Goal: Register for event/course

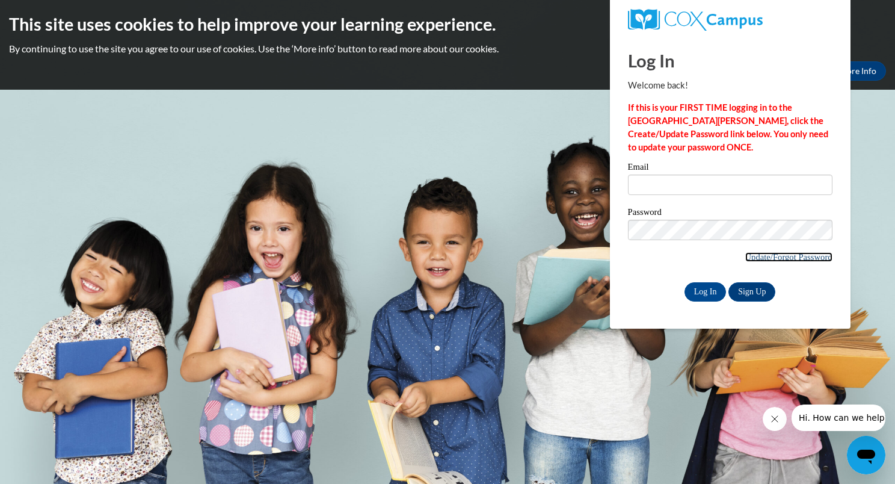
click at [791, 258] on link "Update/Forgot Password" at bounding box center [789, 257] width 87 height 10
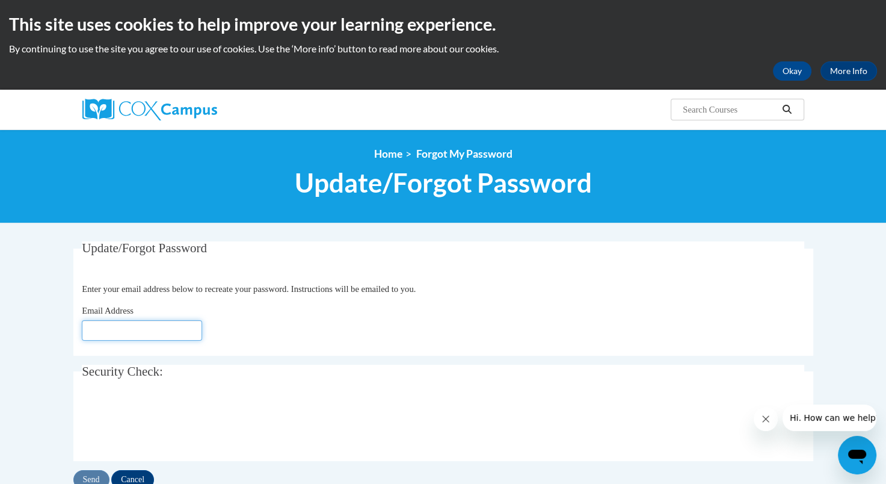
click at [118, 338] on input "Email Address" at bounding box center [142, 330] width 120 height 20
type input "[EMAIL_ADDRESS][DOMAIN_NAME]"
click at [91, 481] on input "Send" at bounding box center [91, 479] width 36 height 19
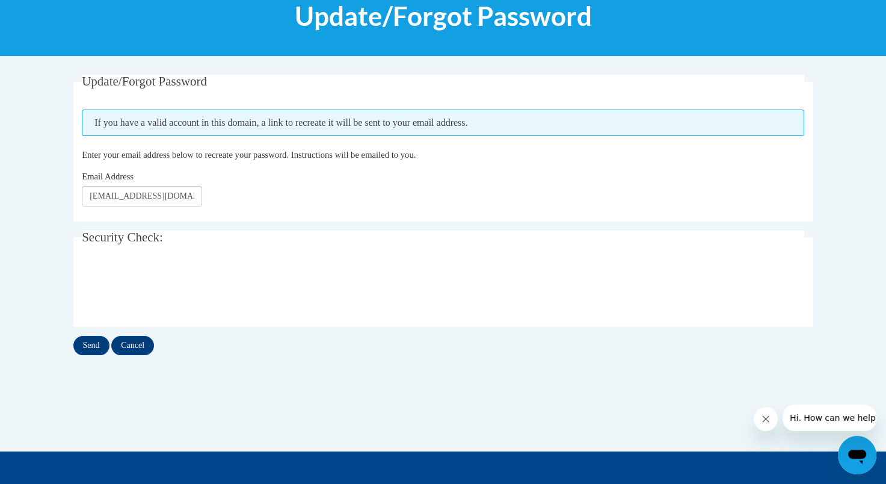
scroll to position [181, 0]
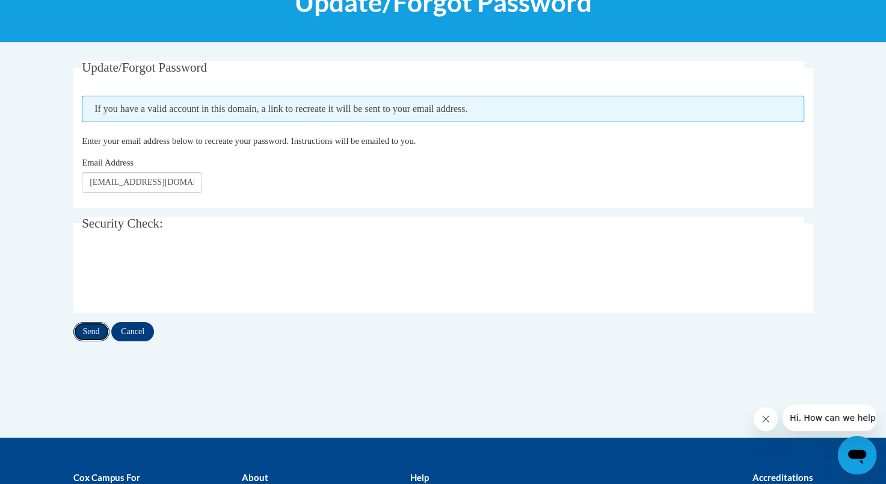
click at [93, 332] on input "Send" at bounding box center [91, 331] width 36 height 19
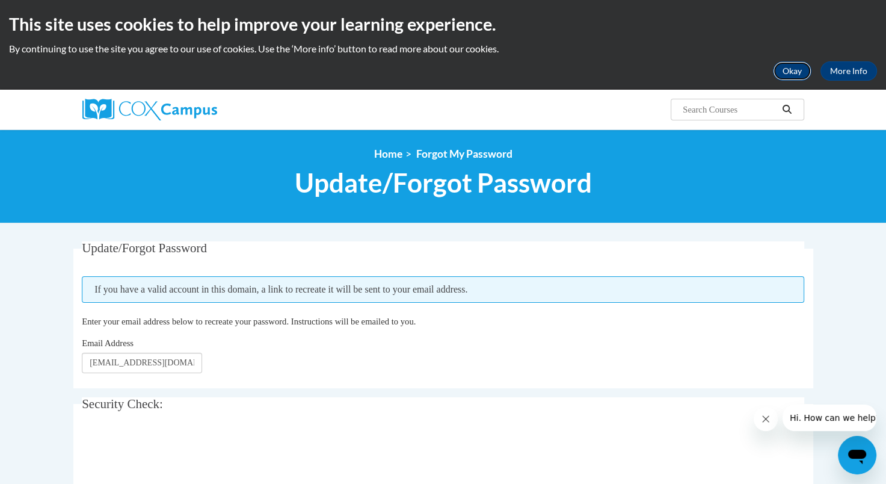
click at [782, 79] on button "Okay" at bounding box center [792, 70] width 39 height 19
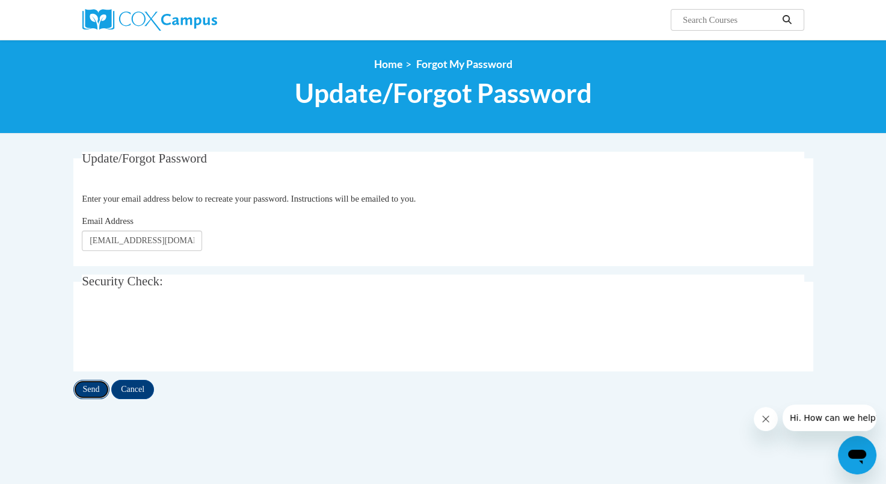
click at [97, 386] on input "Send" at bounding box center [91, 389] width 36 height 19
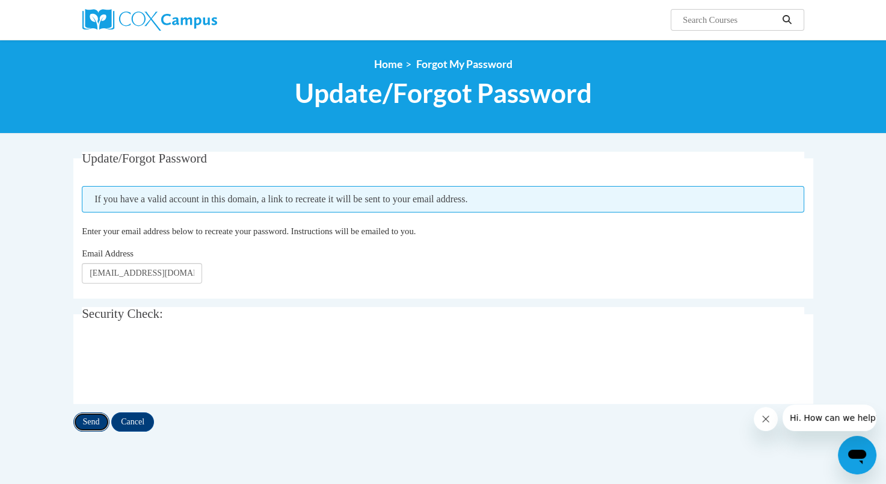
click at [88, 425] on input "Send" at bounding box center [91, 421] width 36 height 19
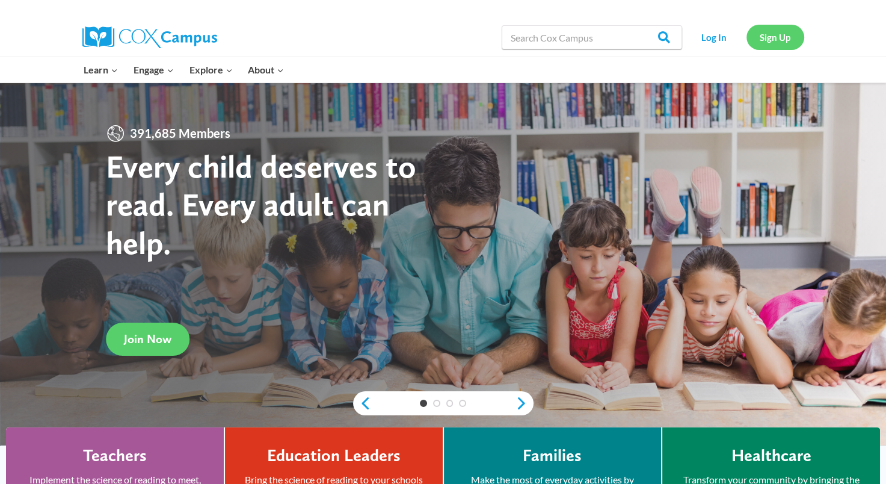
click at [770, 39] on link "Sign Up" at bounding box center [776, 37] width 58 height 25
click at [726, 32] on link "Log In" at bounding box center [714, 37] width 52 height 25
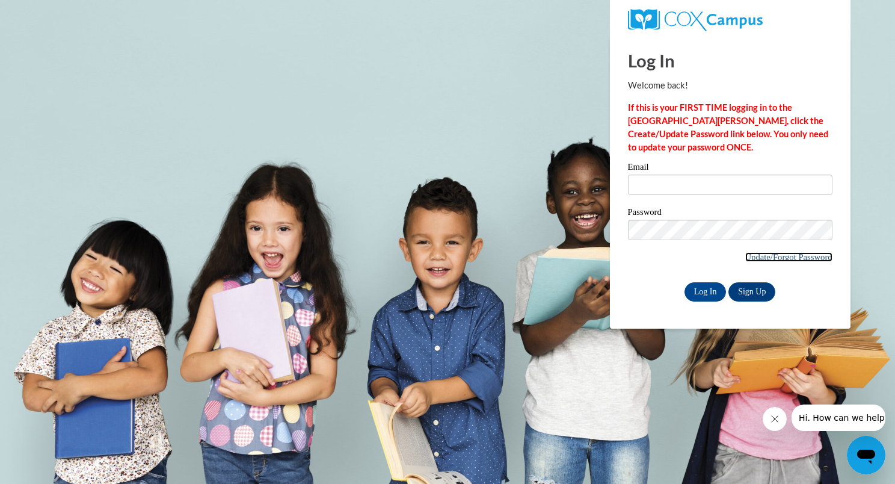
click at [776, 253] on link "Update/Forgot Password" at bounding box center [789, 257] width 87 height 10
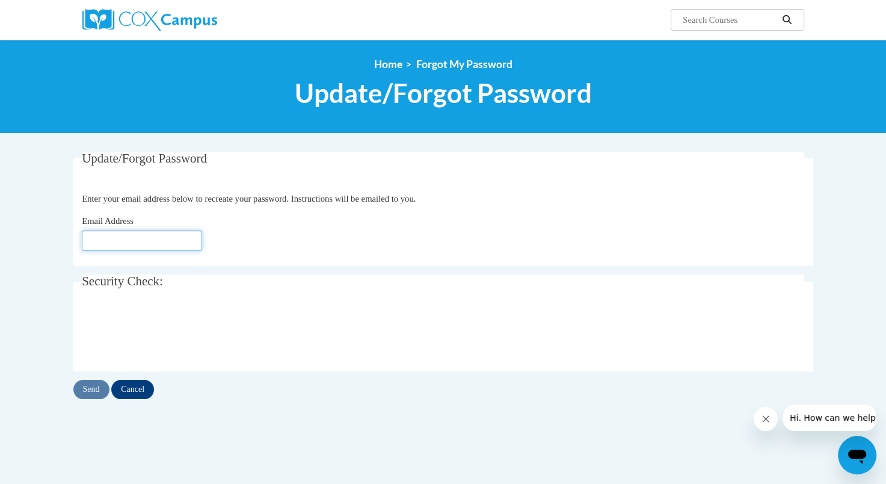
click at [123, 233] on input "Email Address" at bounding box center [142, 240] width 120 height 20
type input "mmacdonald@wivcs.org"
click at [89, 380] on input "Send" at bounding box center [91, 389] width 36 height 19
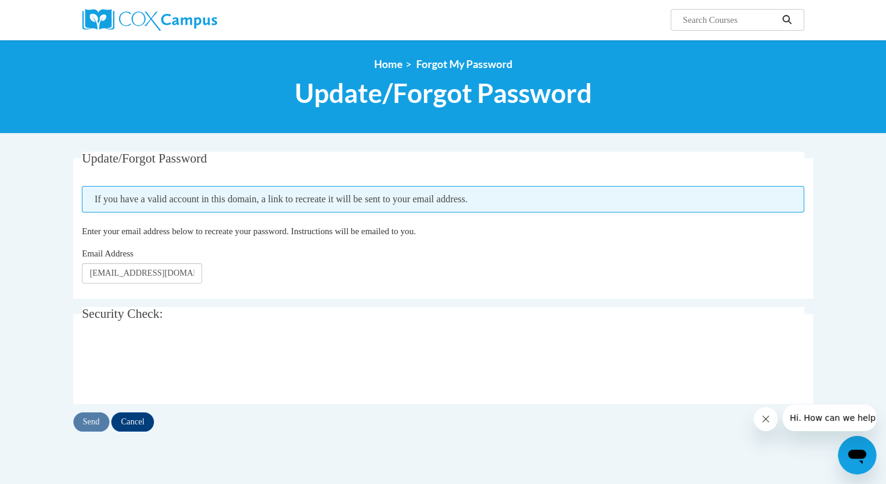
click at [850, 459] on icon "Open messaging window" at bounding box center [858, 455] width 22 height 22
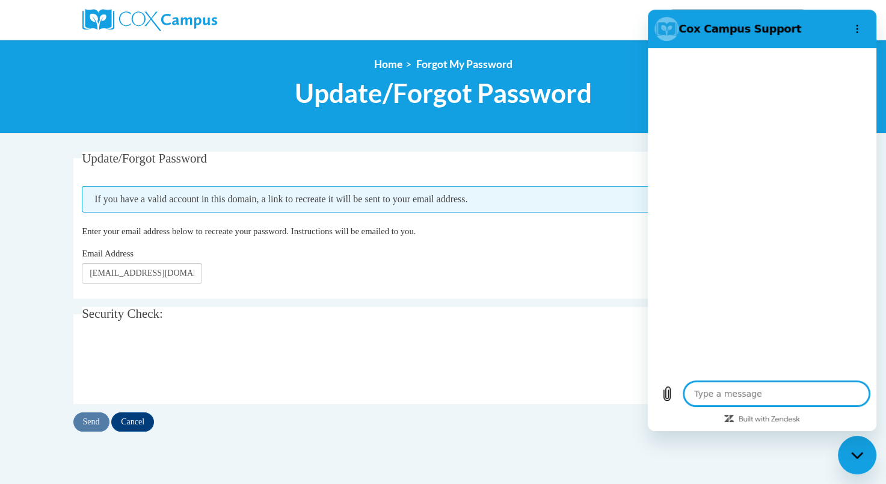
type textarea "x"
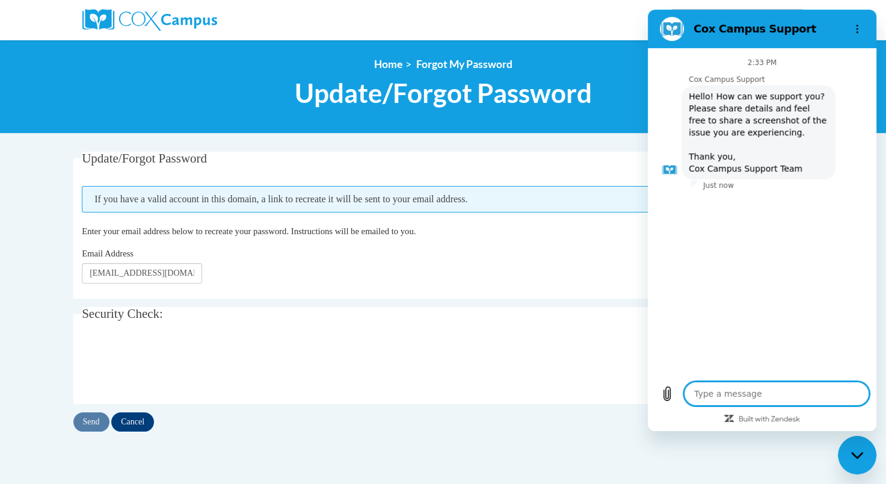
type textarea "w"
type textarea "x"
type textarea "wh"
type textarea "x"
type textarea "why"
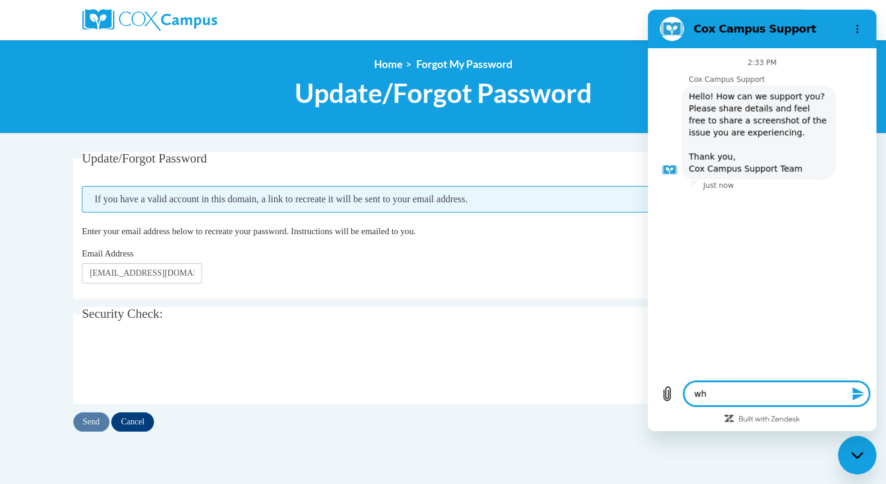
type textarea "x"
type textarea "why"
type textarea "x"
type textarea "why w"
type textarea "x"
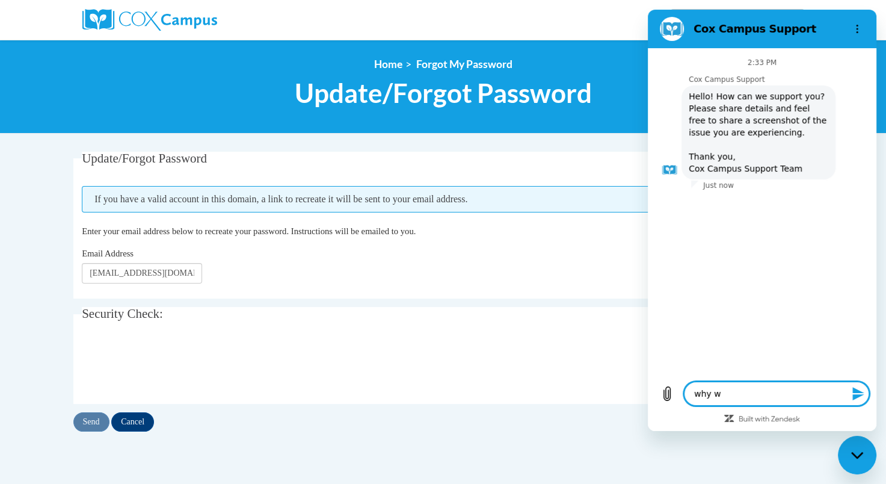
type textarea "why wi"
type textarea "x"
type textarea "why wil"
type textarea "x"
type textarea "why will"
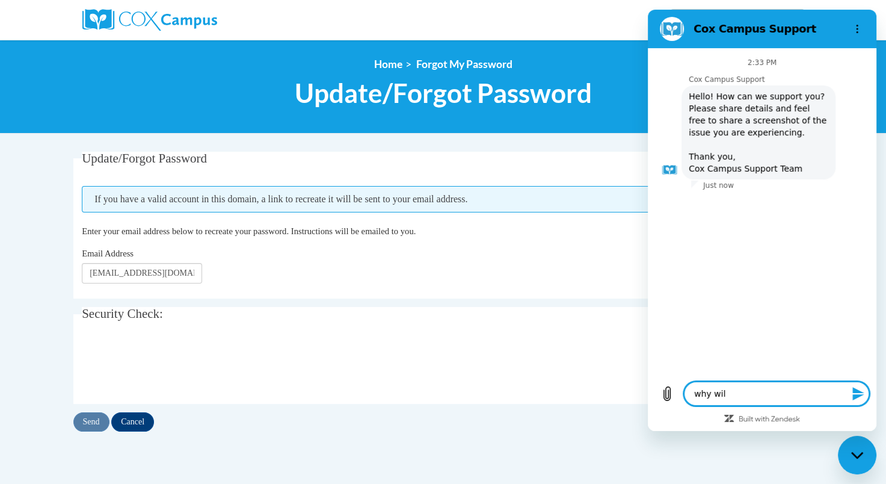
type textarea "x"
type textarea "why will"
type textarea "x"
type textarea "why will m"
type textarea "x"
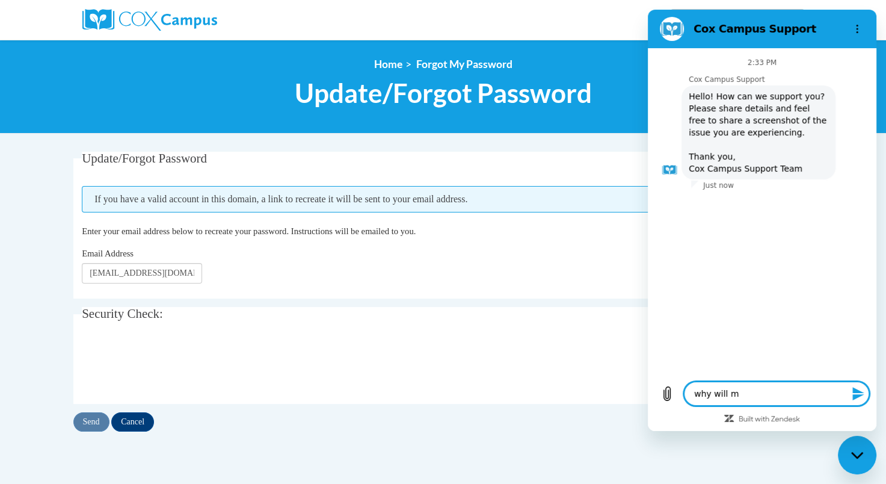
type textarea "why will my"
type textarea "x"
type textarea "why will my"
type textarea "x"
type textarea "why will my s"
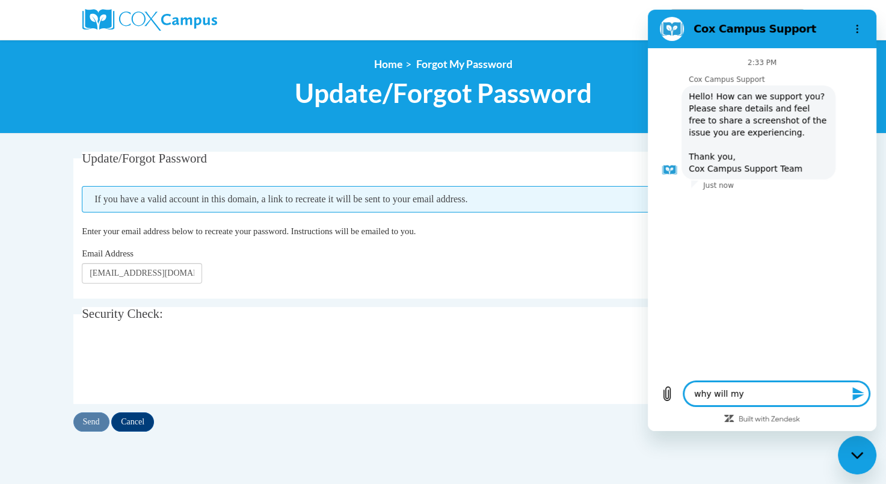
type textarea "x"
type textarea "why will my"
type textarea "x"
type textarea "why will my p"
type textarea "x"
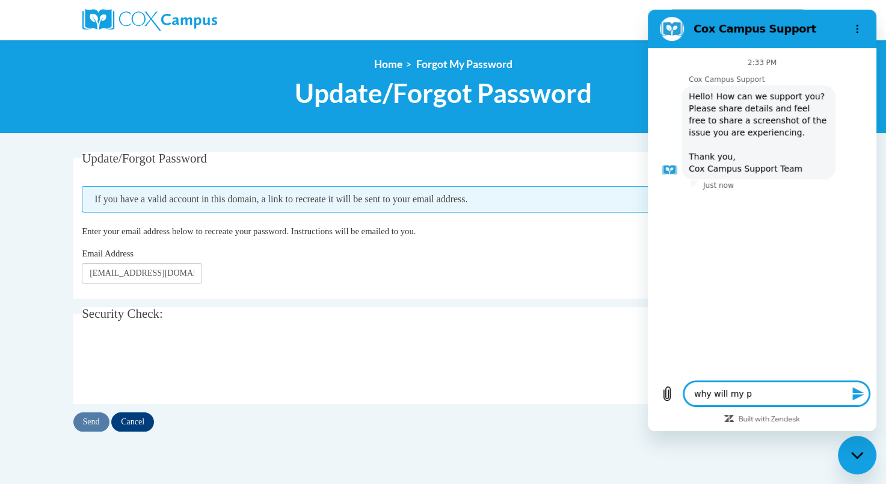
type textarea "why will my pa"
type textarea "x"
type textarea "why will my pas"
type textarea "x"
type textarea "why will my pass"
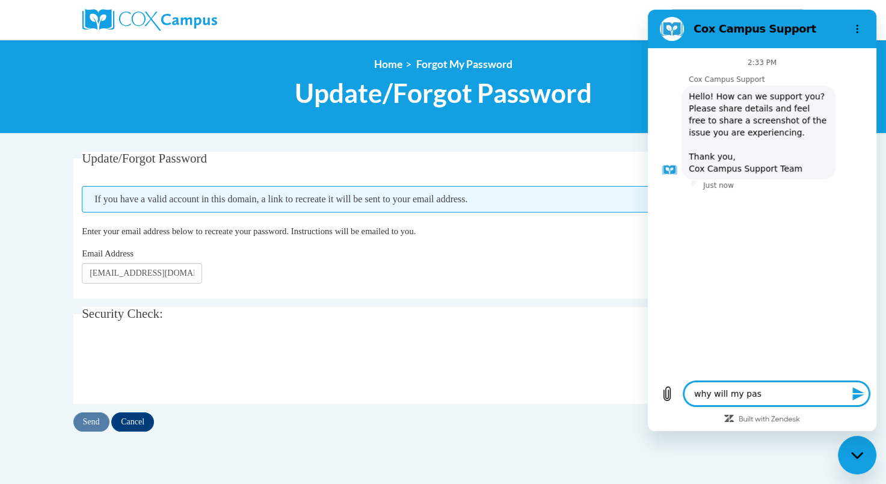
type textarea "x"
type textarea "why will my passe"
type textarea "x"
type textarea "why will my pass"
type textarea "x"
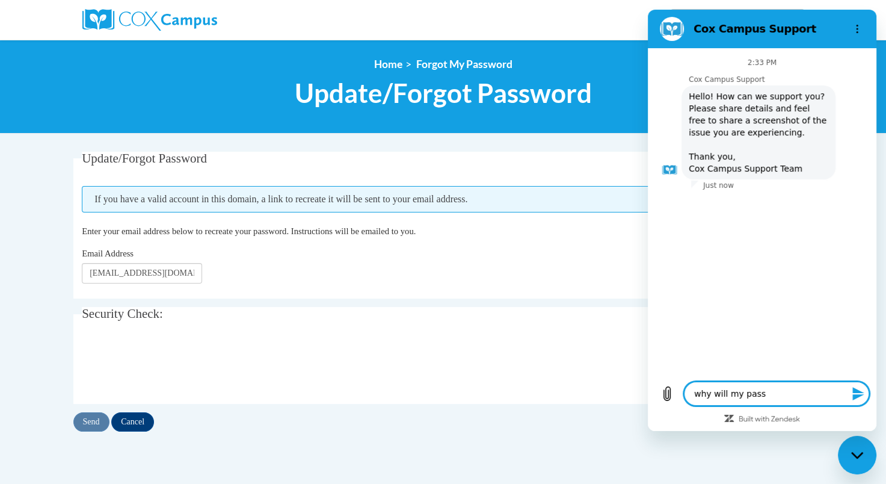
type textarea "why will my passw"
type textarea "x"
type textarea "why will my passwo"
type textarea "x"
type textarea "why will my passwor"
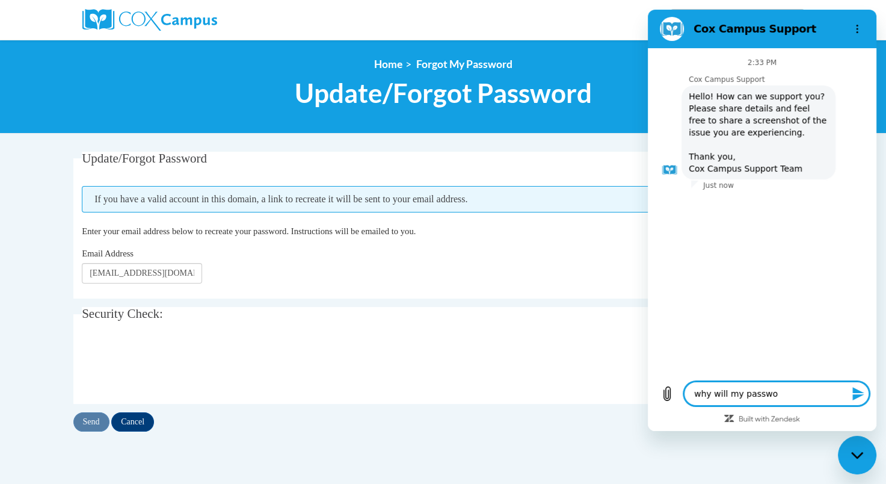
type textarea "x"
type textarea "why will my passwor"
type textarea "x"
type textarea "why will my passwor"
type textarea "x"
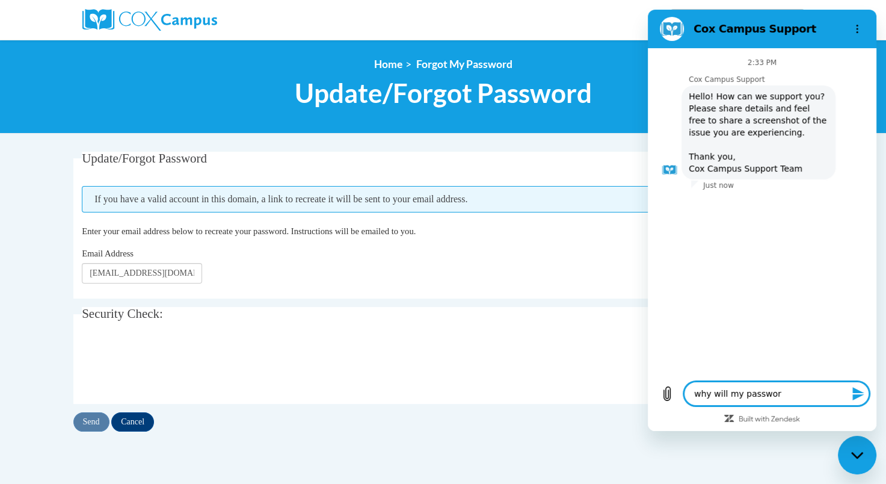
type textarea "why will my password"
type textarea "x"
type textarea "why will my password"
type textarea "x"
type textarea "why will my password n"
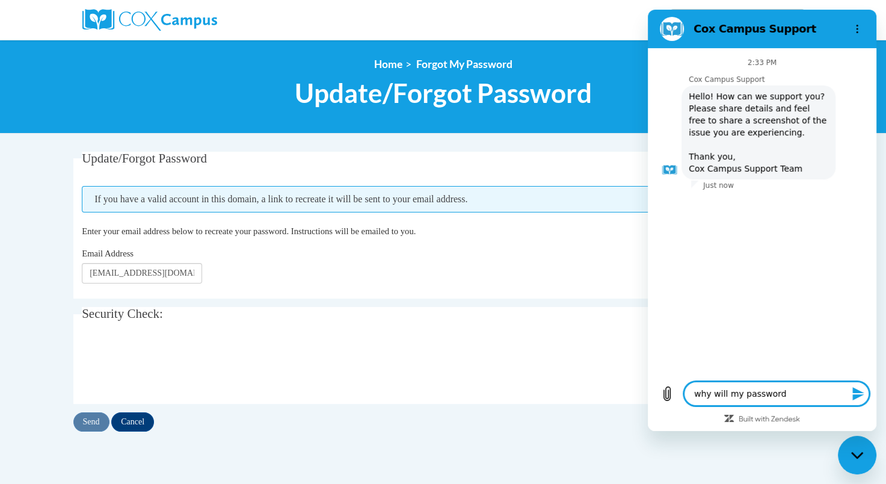
type textarea "x"
type textarea "why will my password"
type textarea "x"
type textarea "why will my password r"
type textarea "x"
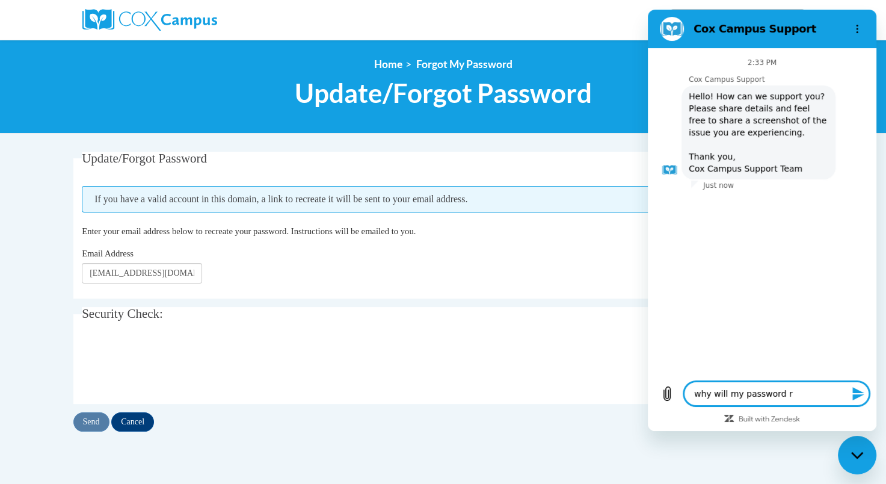
type textarea "why will my password re"
type textarea "x"
type textarea "why will my password res"
type textarea "x"
type textarea "why will my password rese"
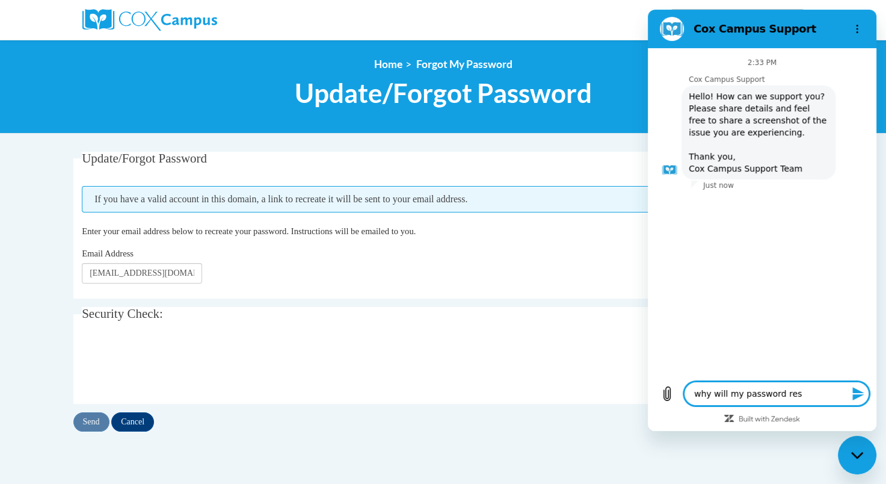
type textarea "x"
type textarea "why will my password reset"
type textarea "x"
type textarea "why will my password reset"
type textarea "x"
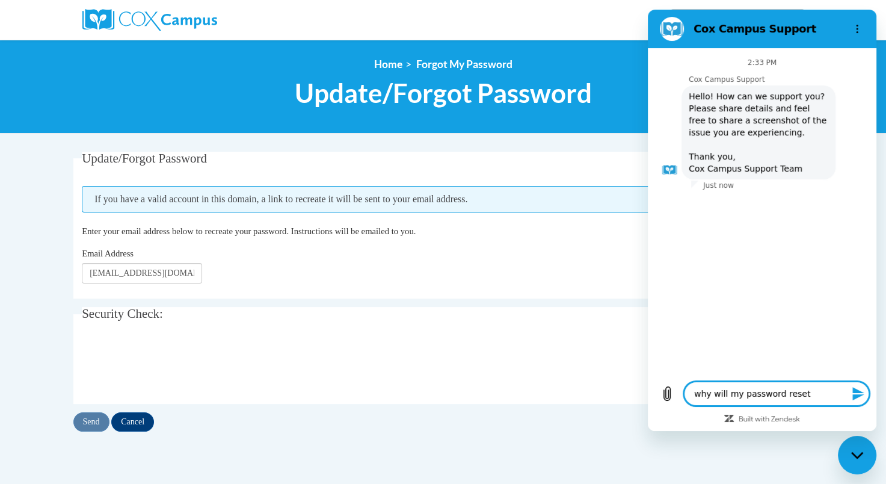
type textarea "why will my password reset n"
type textarea "x"
type textarea "why will my password reset no"
type textarea "x"
type textarea "why will my password reset not"
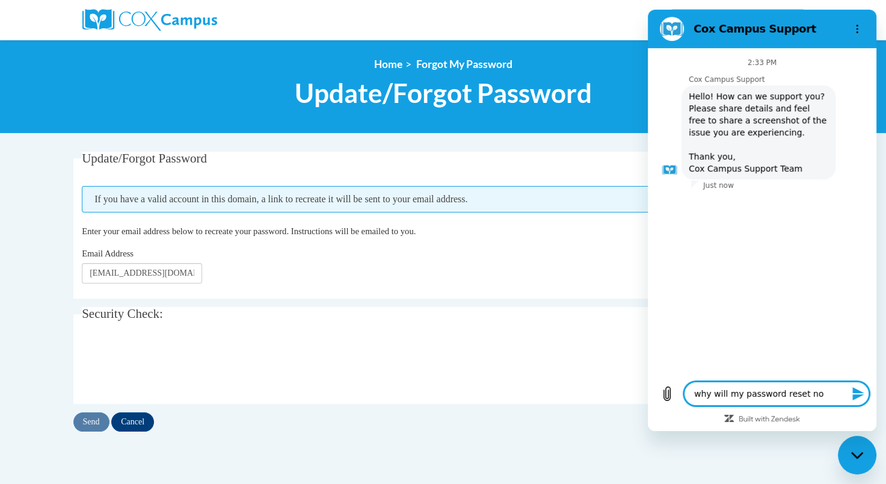
type textarea "x"
type textarea "why will my password reset not"
type textarea "x"
type textarea "why will my password reset not s"
type textarea "x"
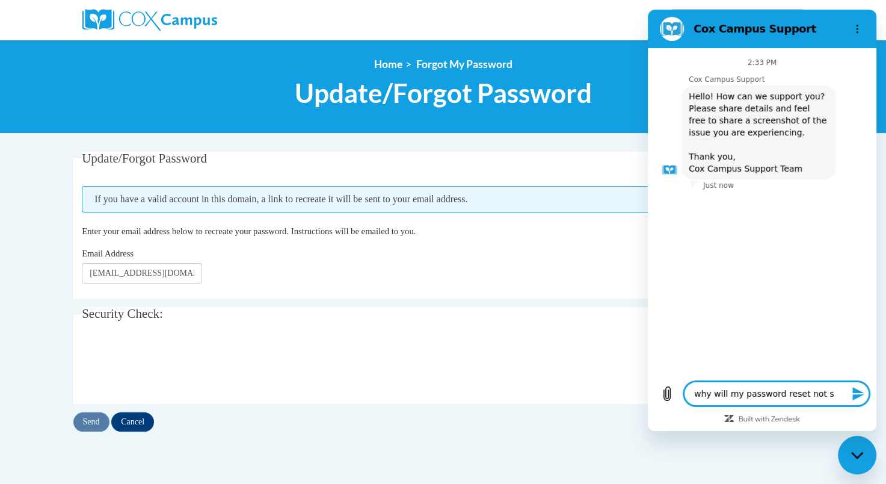
type textarea "why will my password reset not se"
type textarea "x"
type textarea "why will my password reset not sen"
type textarea "x"
type textarea "why will my password reset not send"
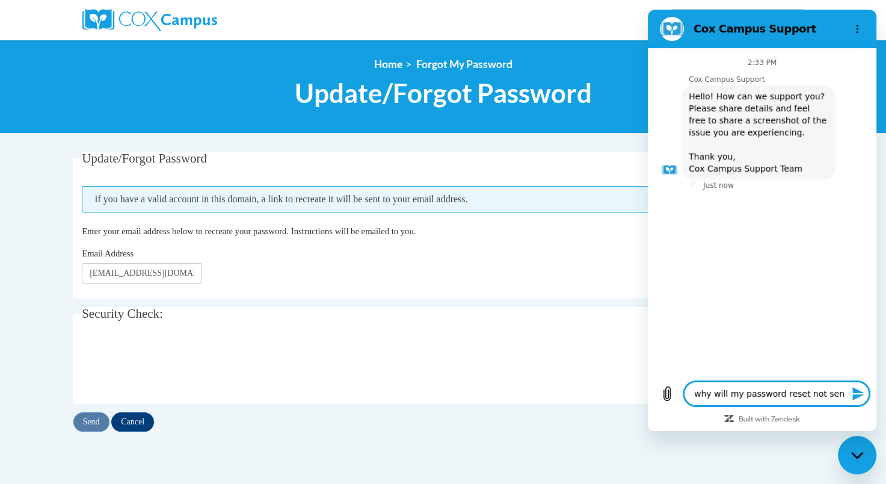
type textarea "x"
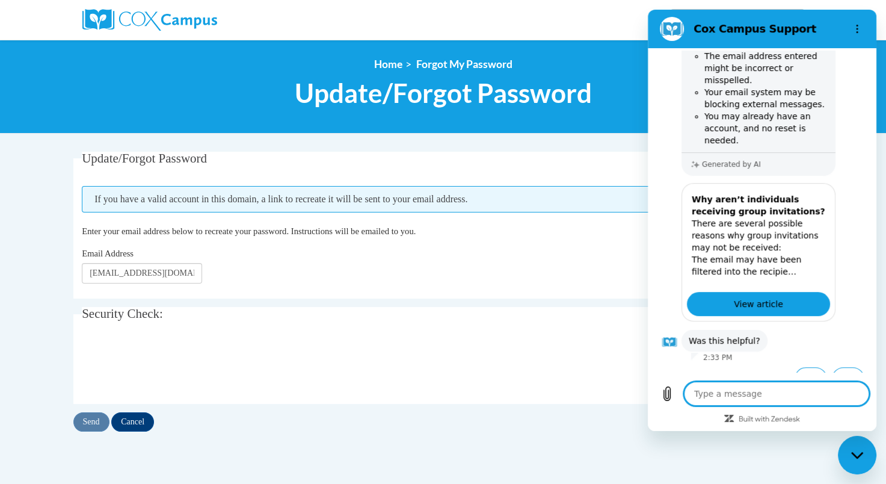
scroll to position [252, 0]
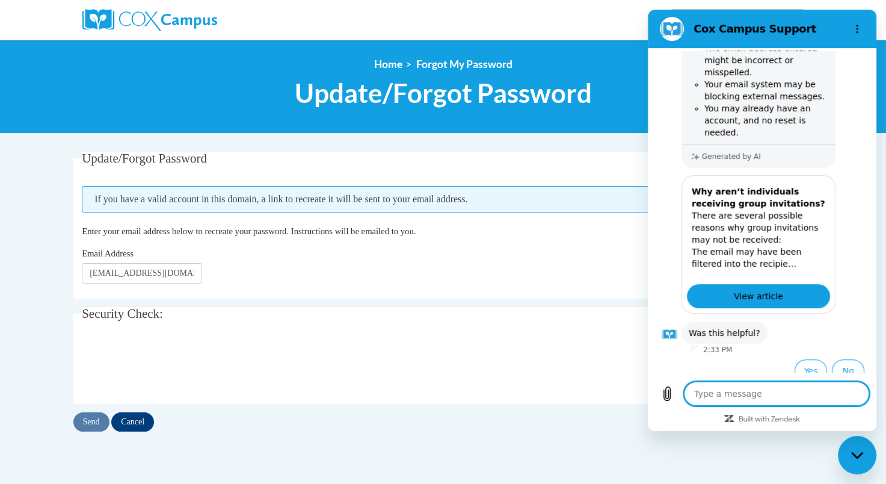
type textarea "x"
click at [554, 449] on div "Update/Forgot Password Please enter your email address If you have a valid acco…" at bounding box center [443, 304] width 758 height 304
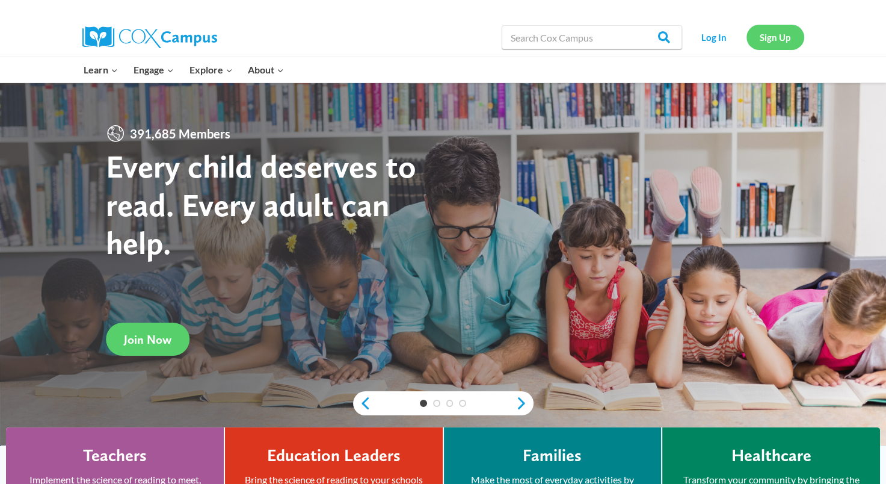
click at [787, 37] on link "Sign Up" at bounding box center [776, 37] width 58 height 25
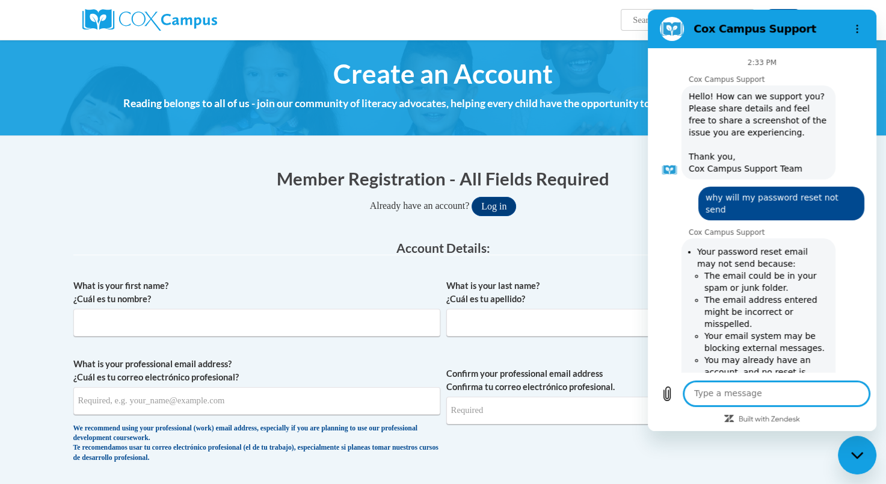
scroll to position [252, 0]
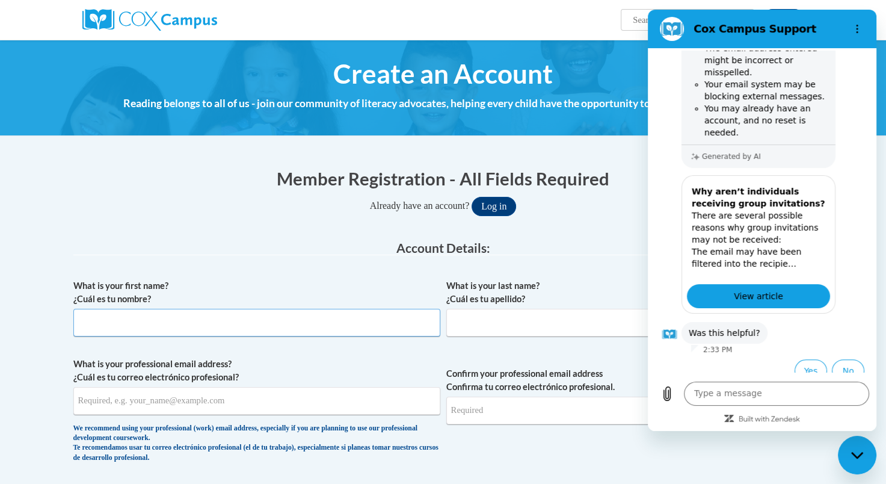
click at [326, 327] on input "What is your first name? ¿Cuál es tu nombre?" at bounding box center [256, 323] width 367 height 28
click at [856, 30] on icon "Options menu" at bounding box center [858, 29] width 10 height 10
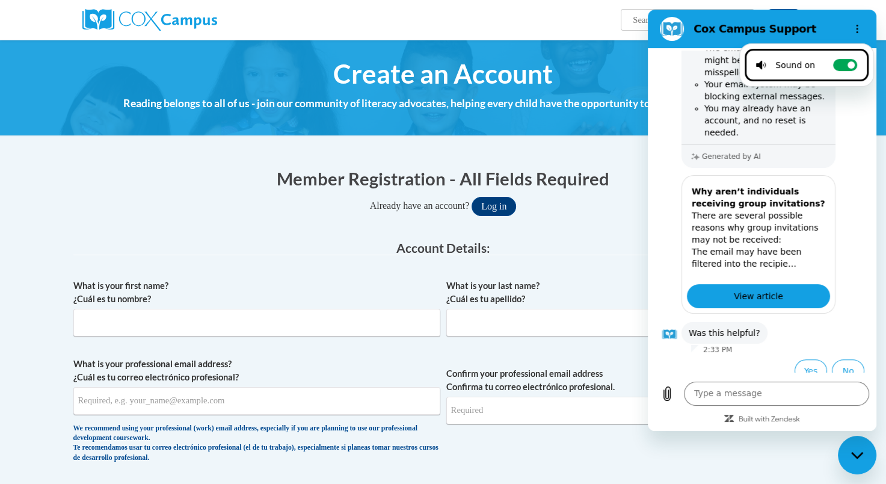
click at [855, 454] on icon "Close messaging window" at bounding box center [857, 454] width 12 height 7
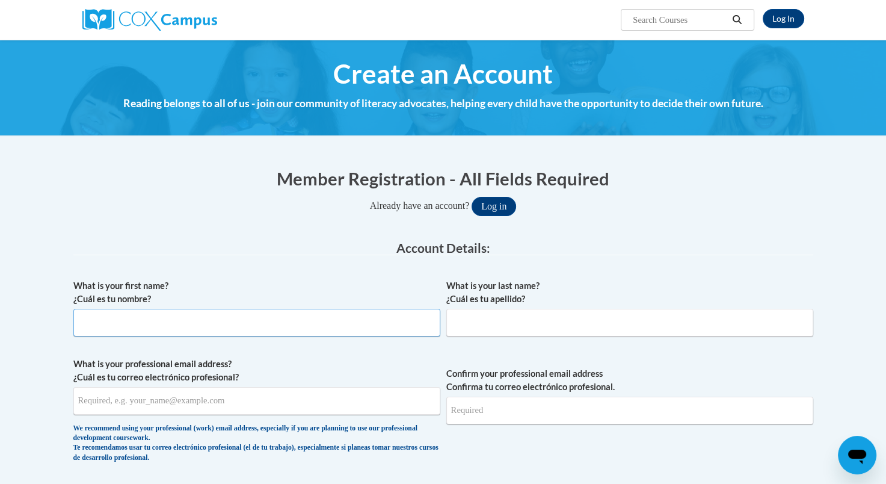
click at [199, 329] on input "What is your first name? ¿Cuál es tu nombre?" at bounding box center [256, 323] width 367 height 28
type input "Megan"
type input "MacDonald"
type input "macjojo@yahoo.com"
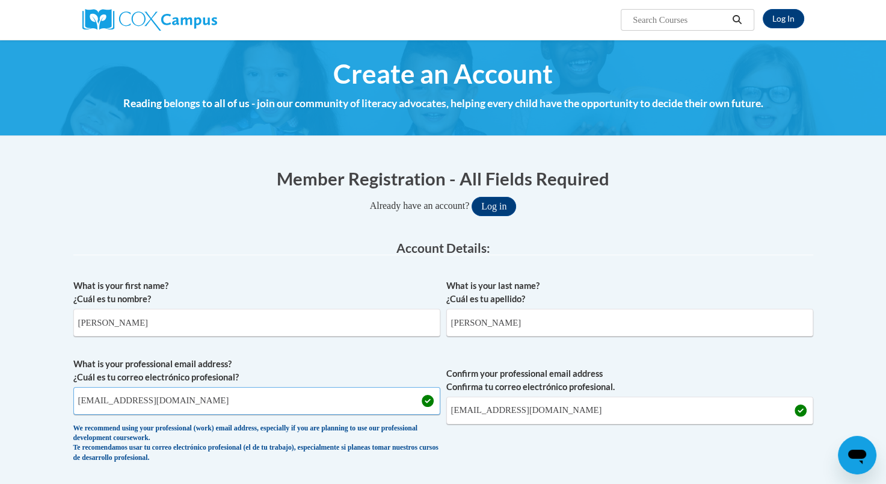
drag, startPoint x: 217, startPoint y: 397, endPoint x: -2, endPoint y: 384, distance: 219.4
click at [0, 384] on html "Log In Search Search... Create an Account Reading belongs to all of us - join o…" at bounding box center [443, 242] width 886 height 484
click at [171, 329] on input "What is your first name? ¿Cuál es tu nombre?" at bounding box center [256, 323] width 367 height 28
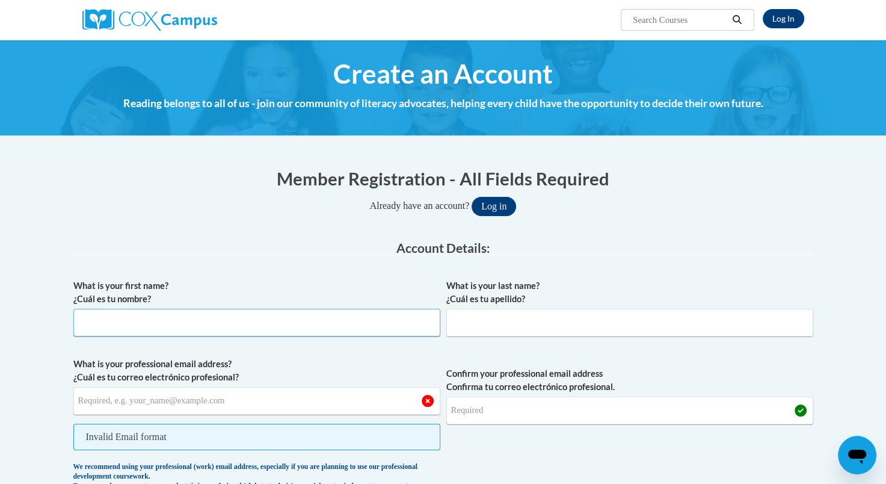
type input "Ms. MacDonald"
click at [152, 324] on input "Ms. MacDonald" at bounding box center [256, 323] width 367 height 28
click at [135, 320] on input "What is your first name? ¿Cuál es tu nombre?" at bounding box center [256, 323] width 367 height 28
type input "Megan"
type input "MacDonald"
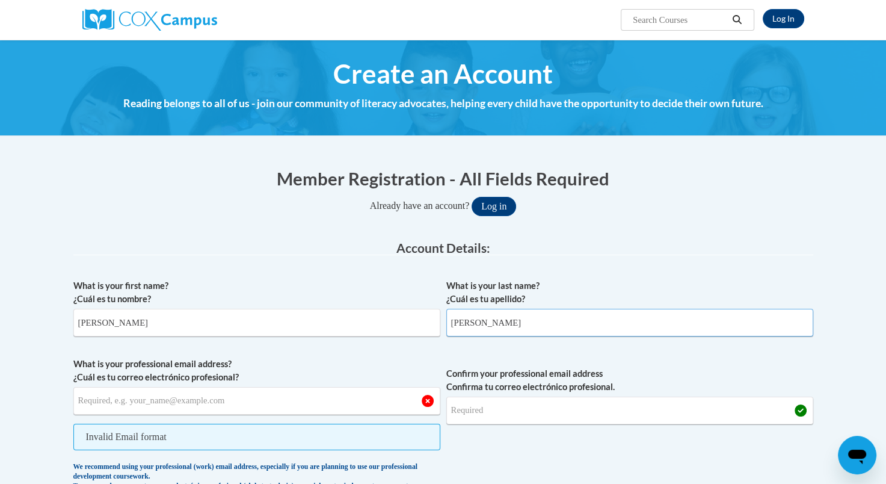
type input "macjojo@yahoo.com"
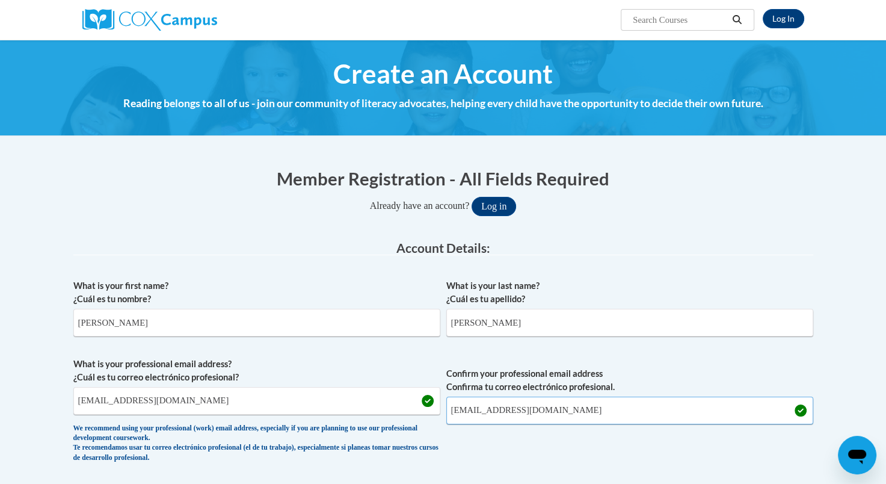
drag, startPoint x: 537, startPoint y: 415, endPoint x: 440, endPoint y: 416, distance: 96.3
click at [440, 416] on span "What is your professional email address? ¿Cuál es tu correo electrónico profesi…" at bounding box center [443, 412] width 740 height 111
type input "mmacdonald@wivcs.org"
drag, startPoint x: 244, startPoint y: 403, endPoint x: -2, endPoint y: 430, distance: 247.6
click at [0, 430] on html "Log In Search Search... Create an Account Reading belongs to all of us - join o…" at bounding box center [443, 242] width 886 height 484
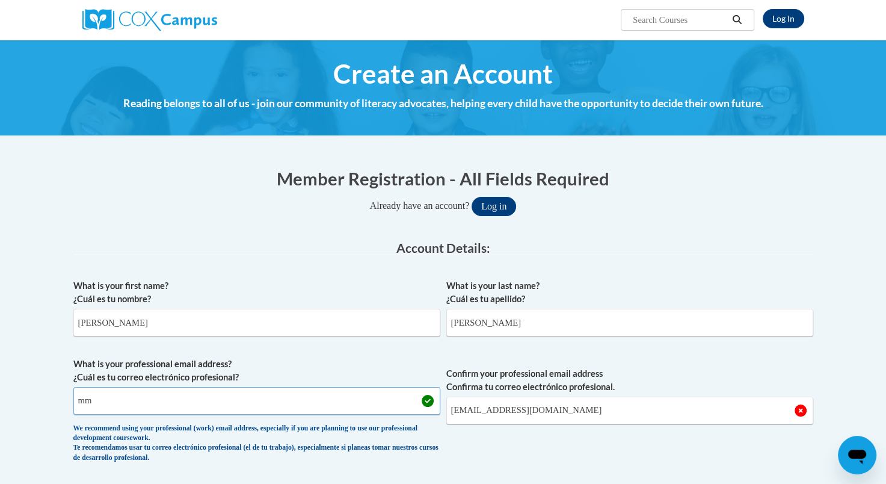
type input "mmacdonald@wivcs.org"
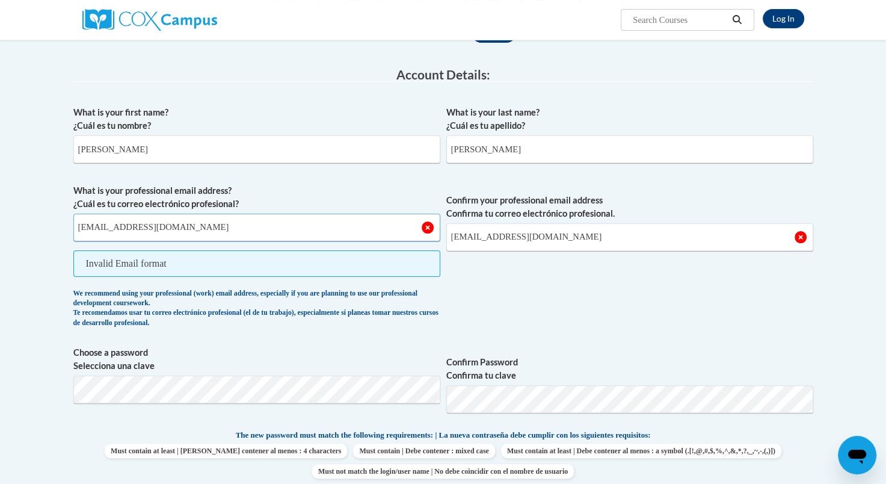
scroll to position [181, 0]
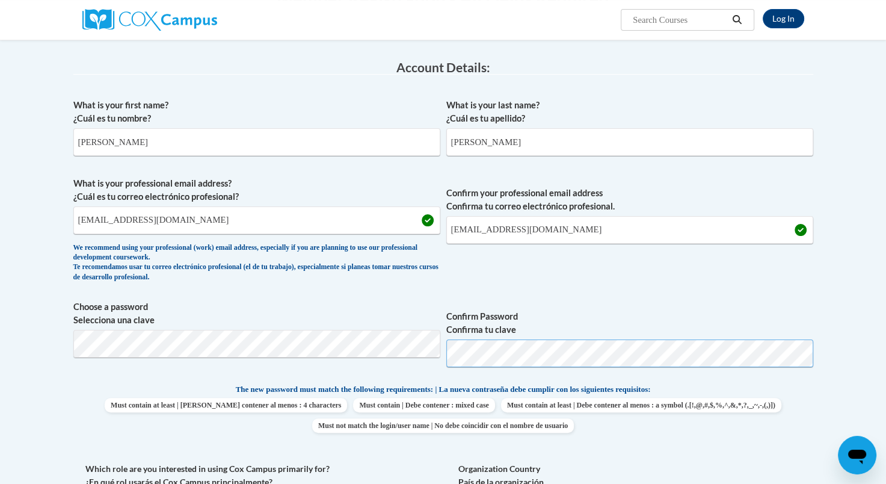
click at [262, 370] on span "Choose a password Selecciona una clave Confirm Password Confirma tu clave" at bounding box center [443, 338] width 740 height 76
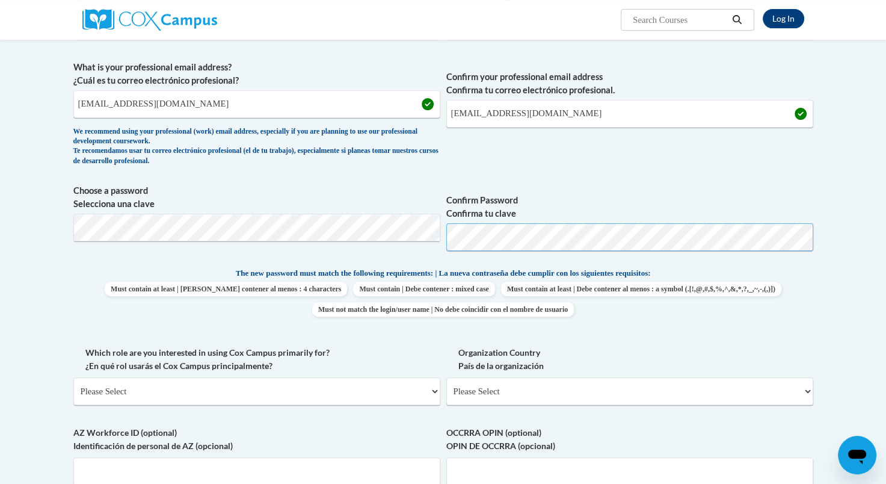
scroll to position [421, 0]
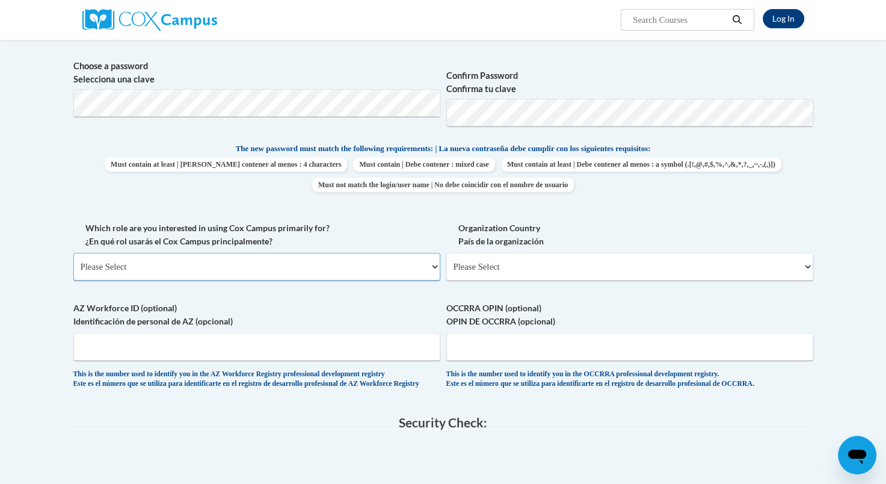
click at [274, 258] on select "Please Select College/University | Colegio/Universidad Community/Nonprofit Part…" at bounding box center [256, 267] width 367 height 28
select select "fbf2d438-af2f-41f8-98f1-81c410e29de3"
click at [73, 253] on select "Please Select College/University | Colegio/Universidad Community/Nonprofit Part…" at bounding box center [256, 267] width 367 height 28
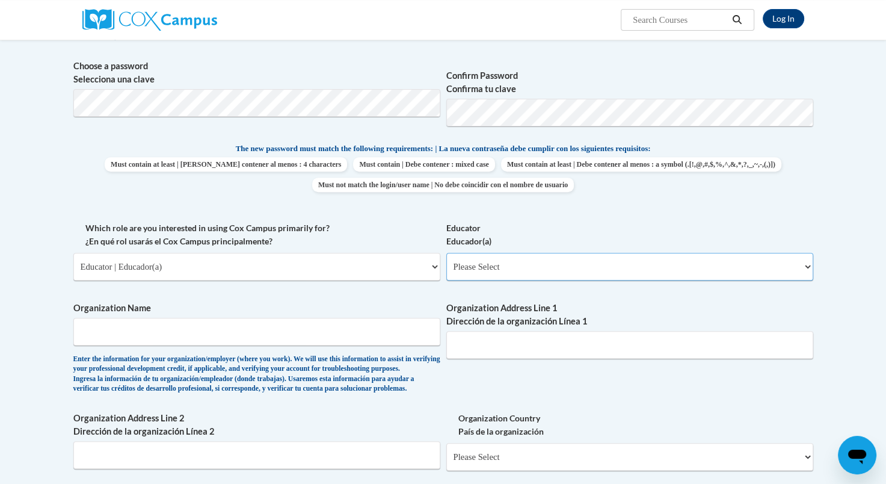
click at [505, 270] on select "Please Select Early Learning/Daycare Teacher/Family Home Care Provider | Maestr…" at bounding box center [630, 267] width 367 height 28
select select "8e40623d-54d0-45cd-9f92-5df65cd3f8cf"
click at [447, 253] on select "Please Select Early Learning/Daycare Teacher/Family Home Care Provider | Maestr…" at bounding box center [630, 267] width 367 height 28
click at [363, 336] on input "Organization Name" at bounding box center [256, 332] width 367 height 28
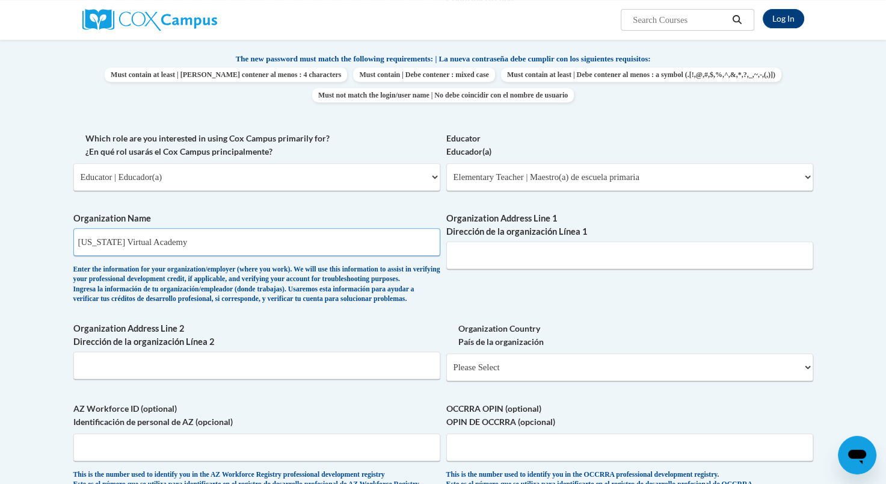
scroll to position [542, 0]
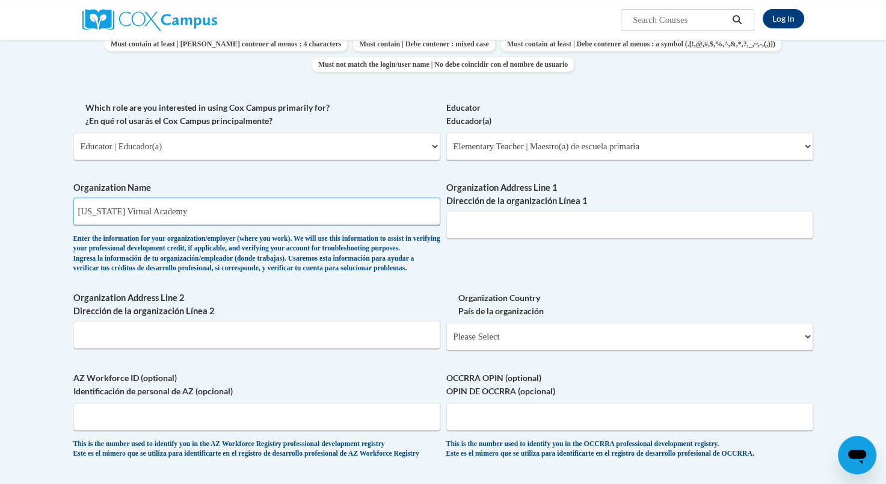
type input "Wisconsin Virtual Academy"
click at [570, 221] on input "Organization Address Line 1 Dirección de la organización Línea 1" at bounding box center [630, 225] width 367 height 28
paste input "4721 Dale-Curtin Dr, McFarland, WI 53558"
type input "4721 Dale-Curtin Dr, McFarland, WI 53558"
click at [643, 350] on select "Please Select United States | Estados Unidos Outside of the United States | Fue…" at bounding box center [630, 337] width 367 height 28
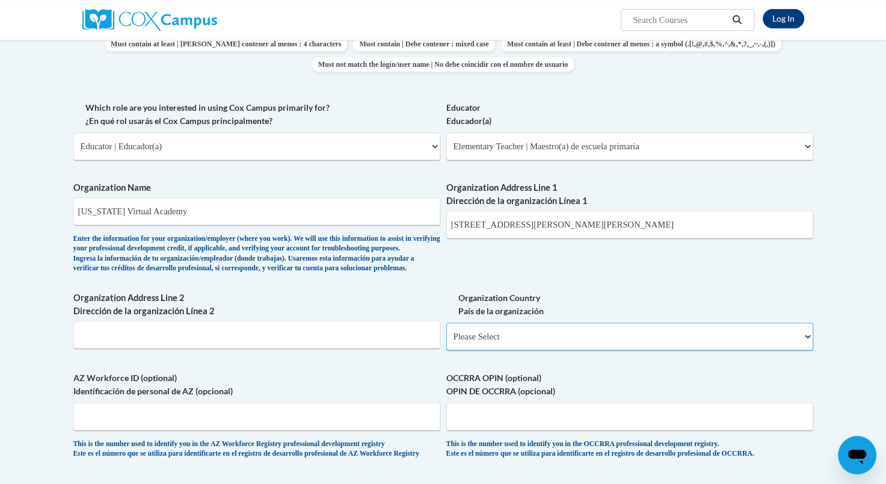
select select "ad49bcad-a171-4b2e-b99c-48b446064914"
click at [447, 342] on select "Please Select United States | Estados Unidos Outside of the United States | Fue…" at bounding box center [630, 337] width 367 height 28
select select
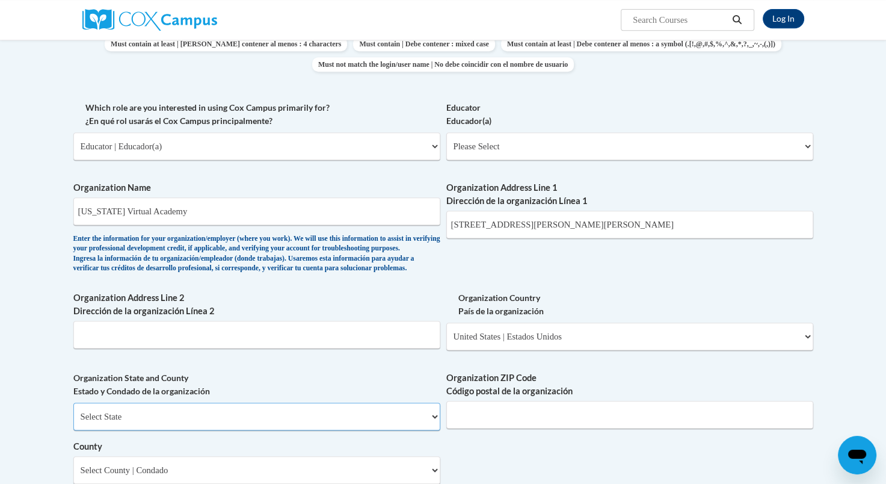
click at [312, 430] on select "Select State Alabama Alaska Arizona Arkansas California Colorado Connecticut De…" at bounding box center [256, 417] width 367 height 28
select select "Wisconsin"
click at [73, 422] on select "Select State Alabama Alaska Arizona Arkansas California Colorado Connecticut De…" at bounding box center [256, 417] width 367 height 28
click at [572, 428] on input "Organization ZIP Code Código postal de la organización" at bounding box center [630, 415] width 367 height 28
drag, startPoint x: 648, startPoint y: 224, endPoint x: 592, endPoint y: 226, distance: 56.0
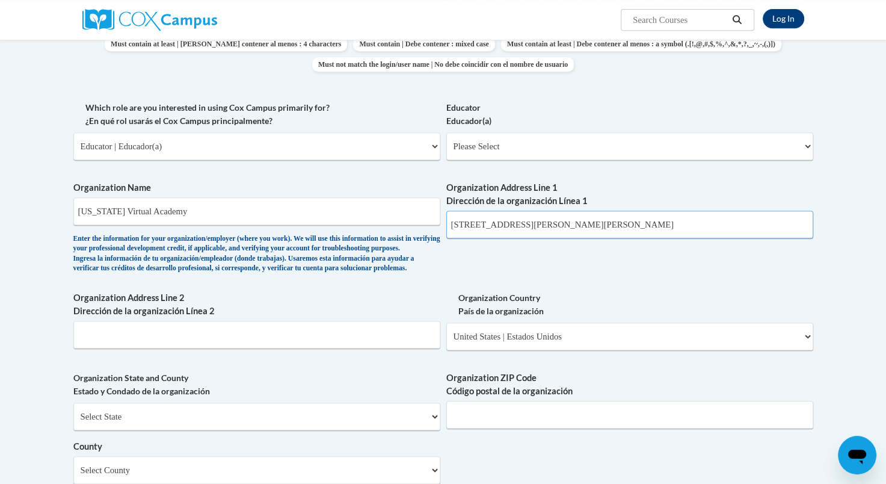
click at [592, 226] on input "4721 Dale-Curtin Dr, McFarland, WI 53558" at bounding box center [630, 225] width 367 height 28
click at [561, 428] on input "Organization ZIP Code Código postal de la organización" at bounding box center [630, 415] width 367 height 28
paste input "53558"
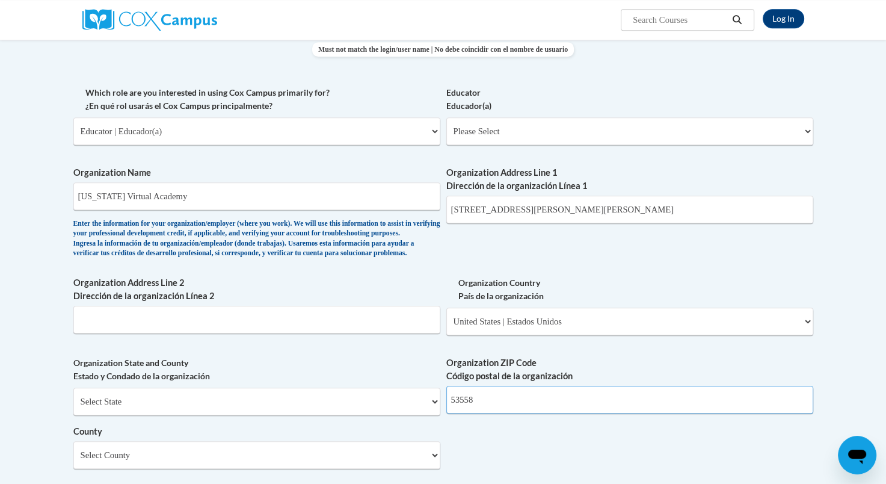
scroll to position [662, 0]
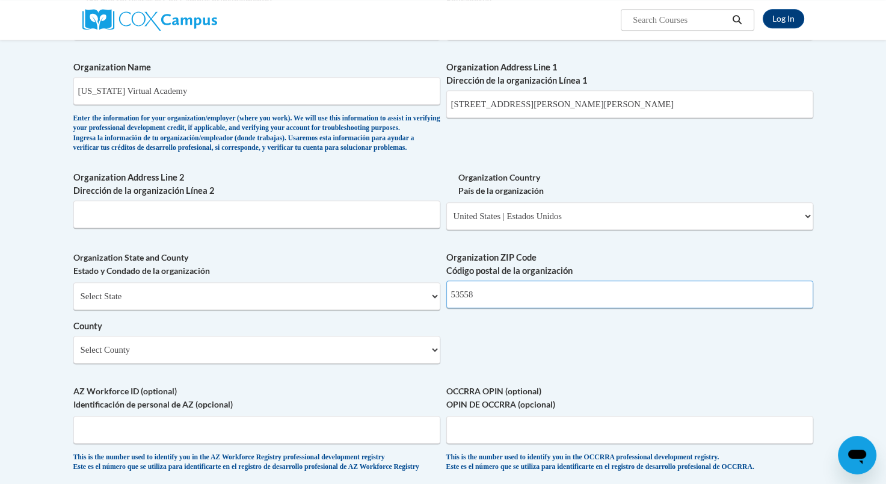
type input "53558"
click at [305, 363] on select "Select County Adams Ashland Barron Bayfield Brown Buffalo Burnett Calumet Chipp…" at bounding box center [256, 350] width 367 height 28
click at [306, 363] on select "Select County Adams Ashland Barron Bayfield Brown Buffalo Burnett Calumet Chipp…" at bounding box center [256, 350] width 367 height 28
select select "Dane"
click at [73, 356] on select "Select County Adams Ashland Barron Bayfield Brown Buffalo Burnett Calumet Chipp…" at bounding box center [256, 350] width 367 height 28
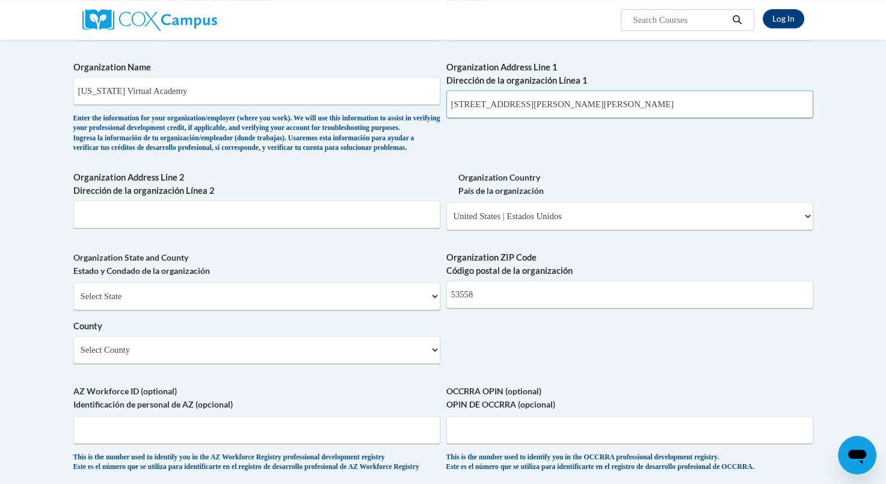
drag, startPoint x: 657, startPoint y: 96, endPoint x: 570, endPoint y: 110, distance: 87.3
click at [570, 110] on input "4721 Dale-Curtin Dr, McFarland, WI 53558" at bounding box center [630, 104] width 367 height 28
drag, startPoint x: 602, startPoint y: 100, endPoint x: 530, endPoint y: 111, distance: 72.9
click at [530, 111] on input "4721 Dale-Curtin Dr, McFarland" at bounding box center [630, 104] width 367 height 28
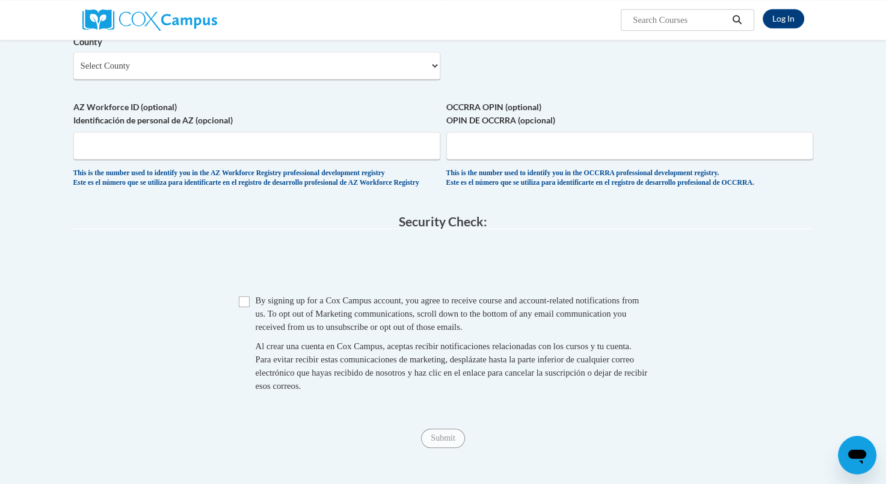
scroll to position [963, 0]
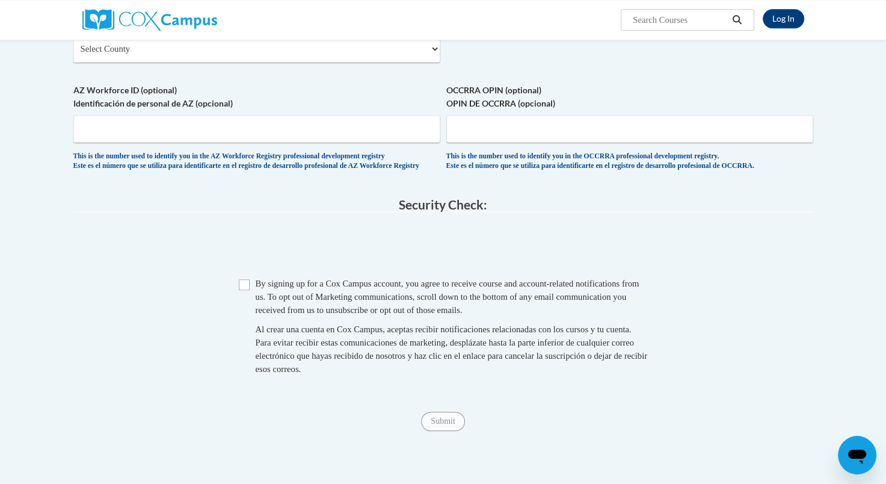
type input "4721 Dale-Curtin Dr"
click at [247, 290] on input "Checkbox" at bounding box center [244, 284] width 11 height 11
checkbox input "true"
click at [434, 431] on input "Submit" at bounding box center [442, 421] width 43 height 19
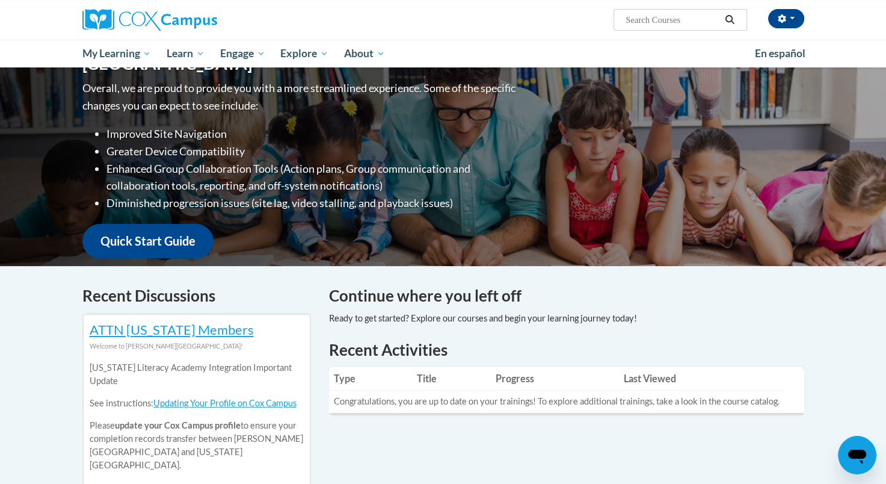
scroll to position [301, 0]
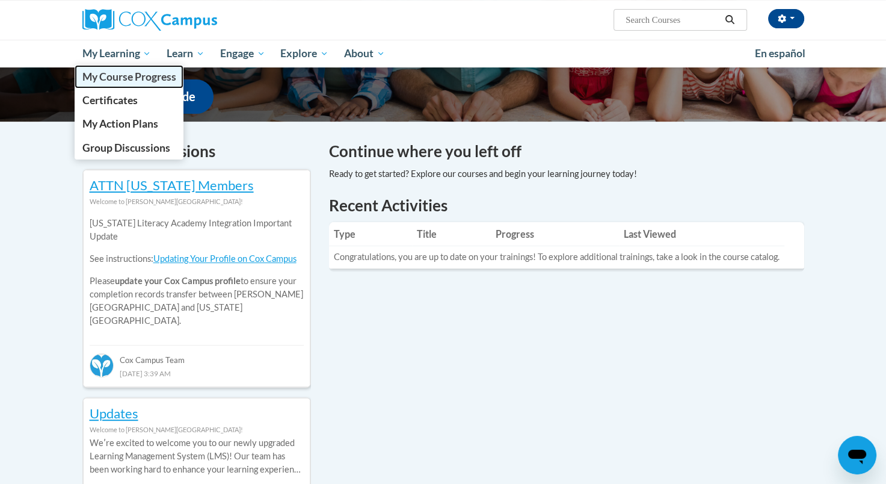
click at [126, 74] on span "My Course Progress" at bounding box center [129, 76] width 94 height 13
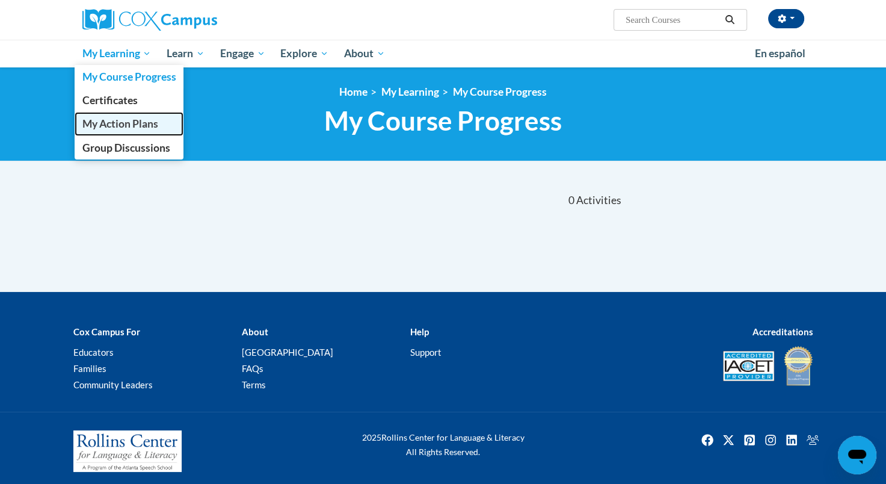
click at [131, 127] on span "My Action Plans" at bounding box center [120, 123] width 76 height 13
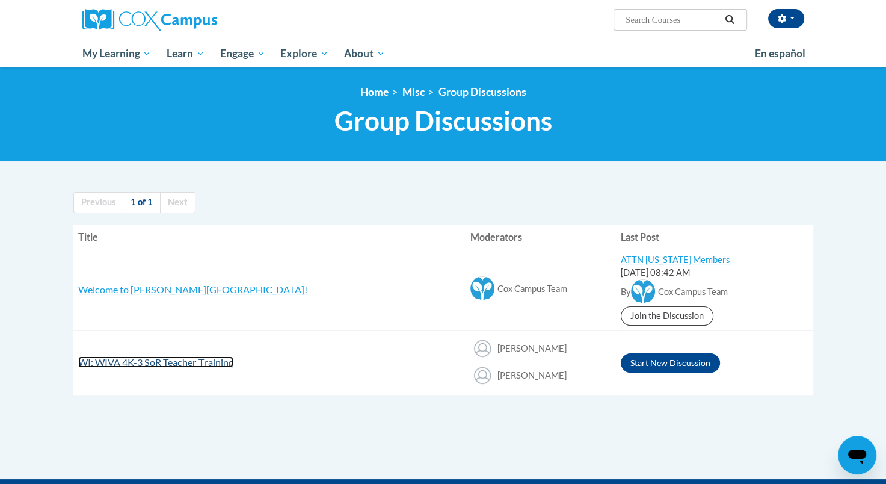
click at [168, 357] on span "WI: WIVA 4K-3 SoR Teacher Training" at bounding box center [155, 361] width 155 height 11
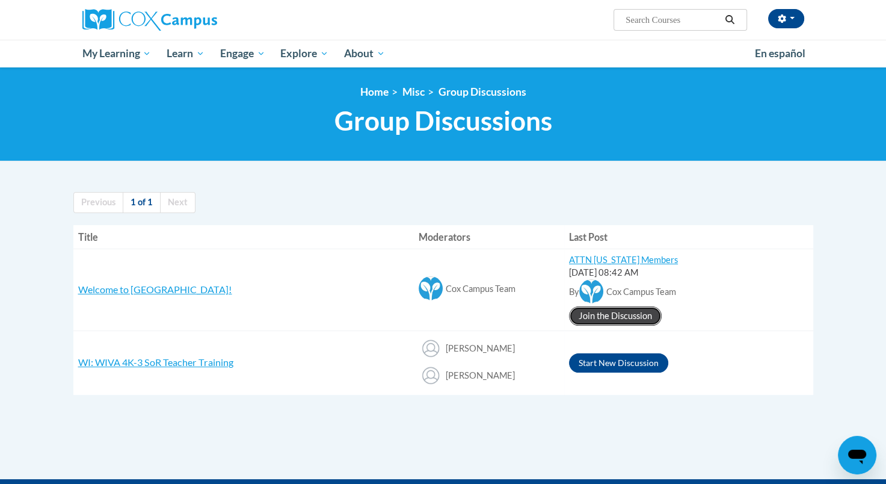
click at [621, 311] on link "Join the Discussion" at bounding box center [615, 315] width 93 height 19
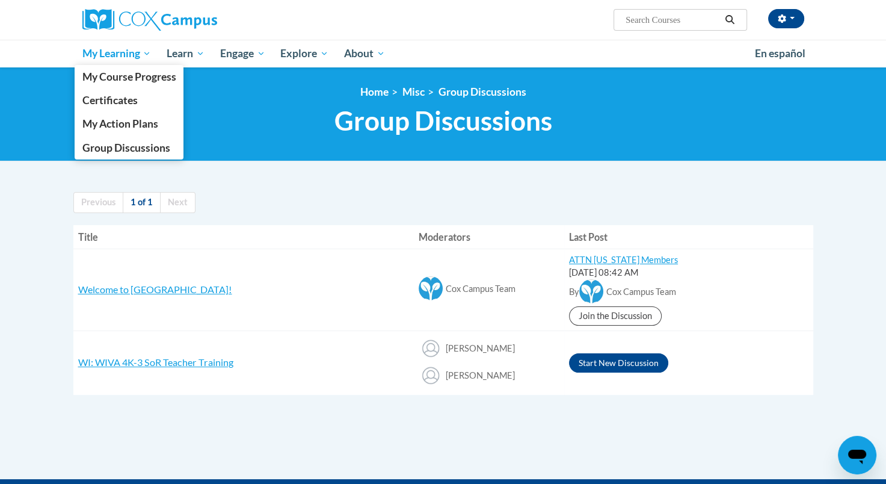
click at [113, 52] on span "My Learning" at bounding box center [116, 53] width 69 height 14
click at [96, 51] on span "My Learning" at bounding box center [116, 53] width 69 height 14
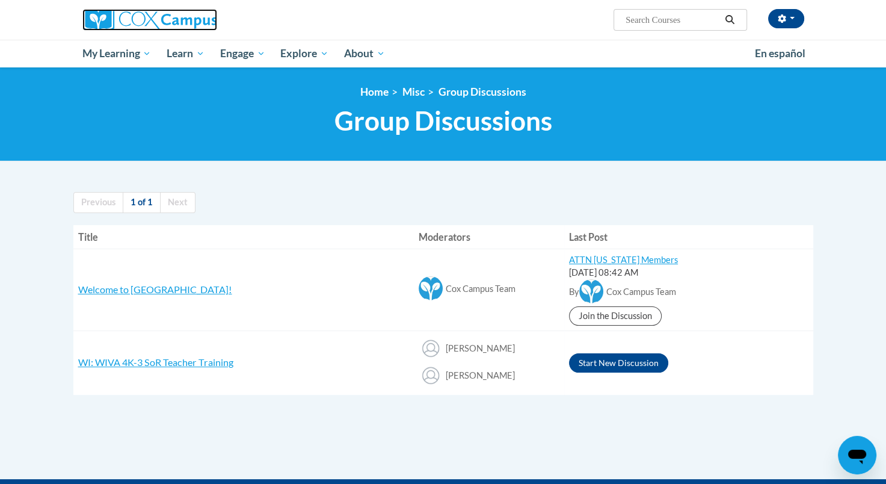
click at [117, 26] on img at bounding box center [149, 20] width 135 height 22
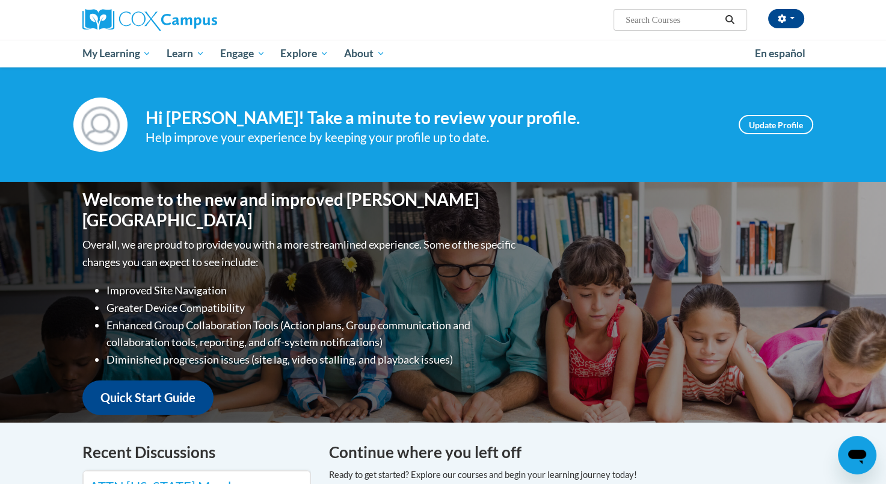
click at [792, 135] on div "Your profile Hi [PERSON_NAME]! Take a minute to review your profile. Help impro…" at bounding box center [443, 124] width 758 height 54
click at [782, 129] on link "Update Profile" at bounding box center [776, 124] width 75 height 19
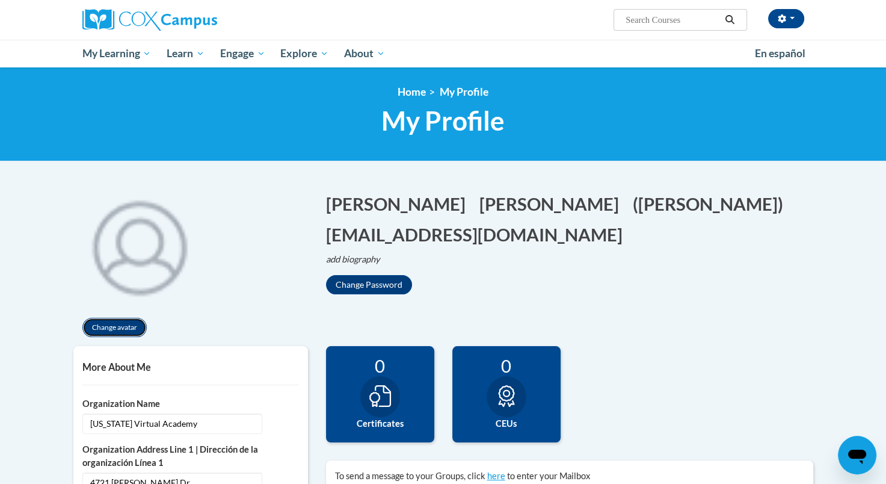
click at [116, 332] on button "Change avatar" at bounding box center [114, 327] width 64 height 19
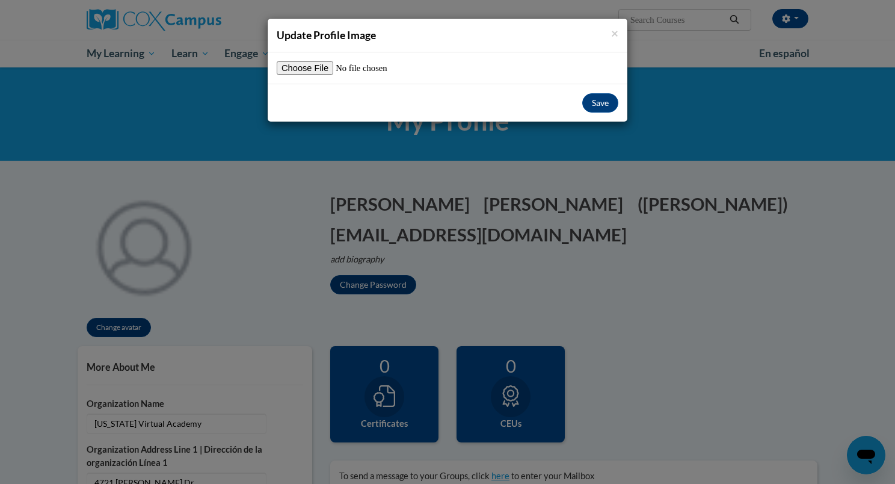
click at [610, 217] on div "× Update Profile Image Save" at bounding box center [447, 242] width 895 height 484
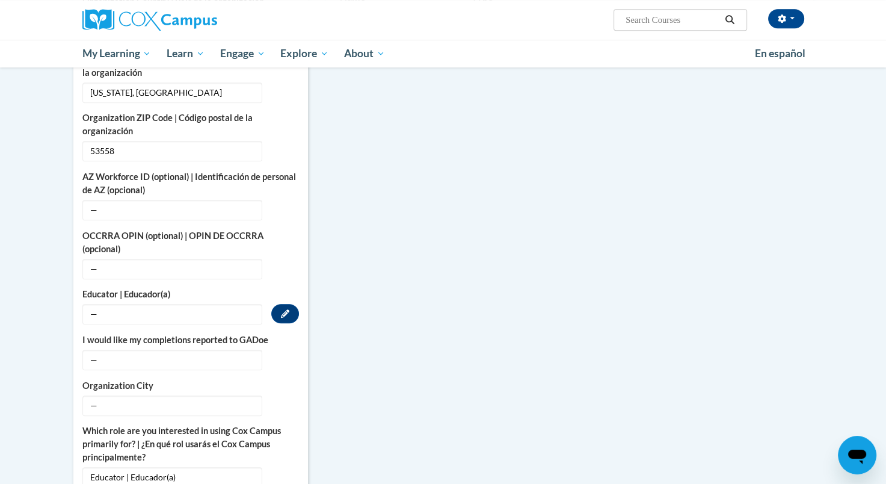
scroll to position [602, 0]
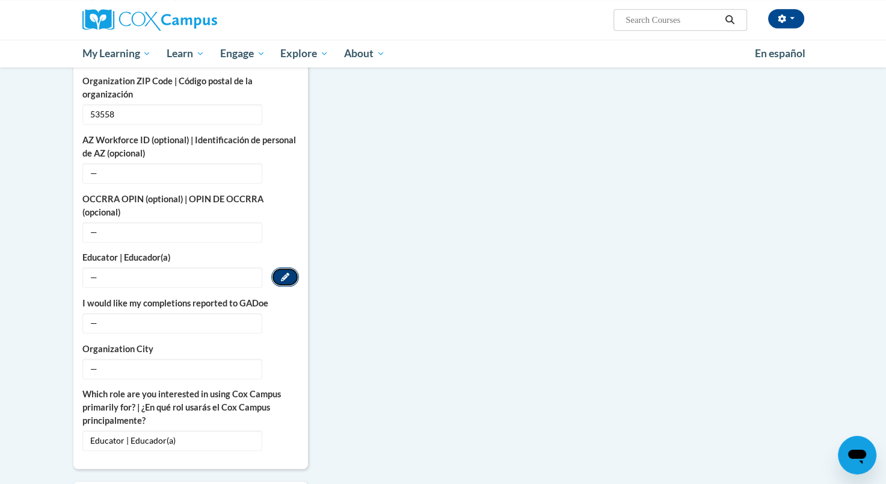
click at [271, 267] on button "Edit" at bounding box center [285, 276] width 28 height 19
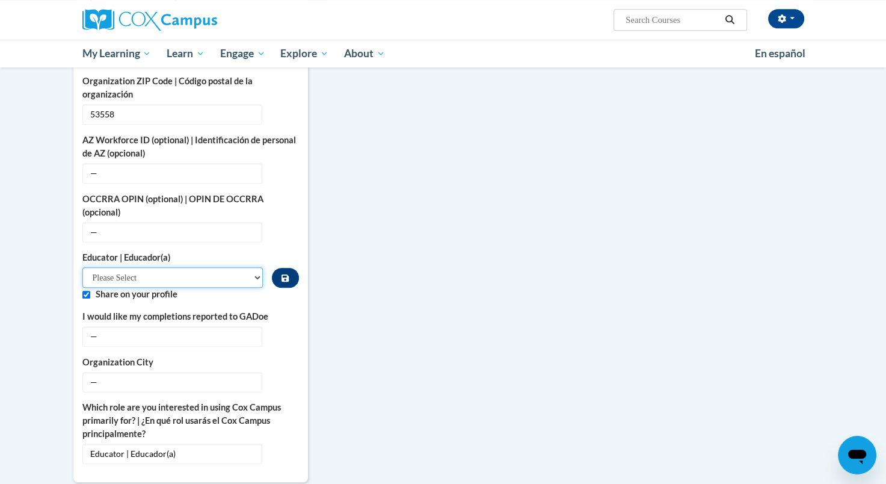
click at [251, 267] on select "Please Select Early Learning/Daycare Teacher/Family Home Care Provider | Maestr…" at bounding box center [172, 277] width 181 height 20
select select "8e40623d-54d0-45cd-9f92-5df65cd3f8cf"
click at [82, 267] on select "Please Select Early Learning/Daycare Teacher/Family Home Care Provider | Maestr…" at bounding box center [172, 277] width 181 height 20
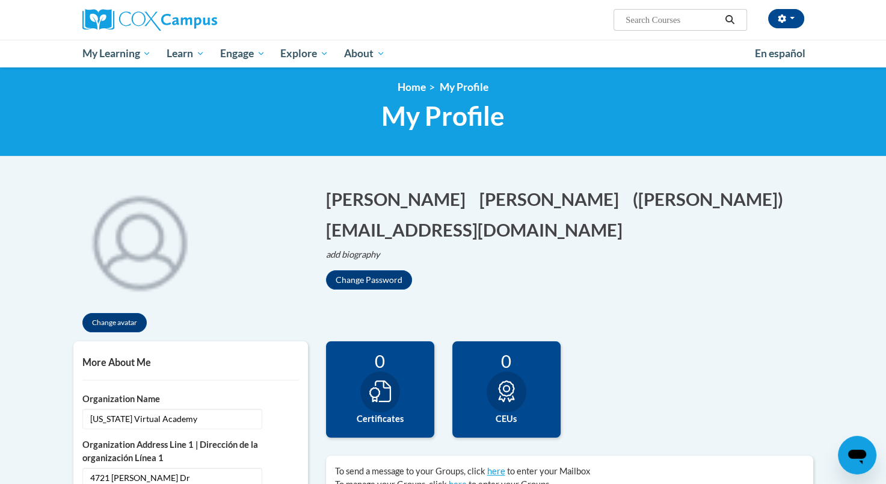
scroll to position [0, 0]
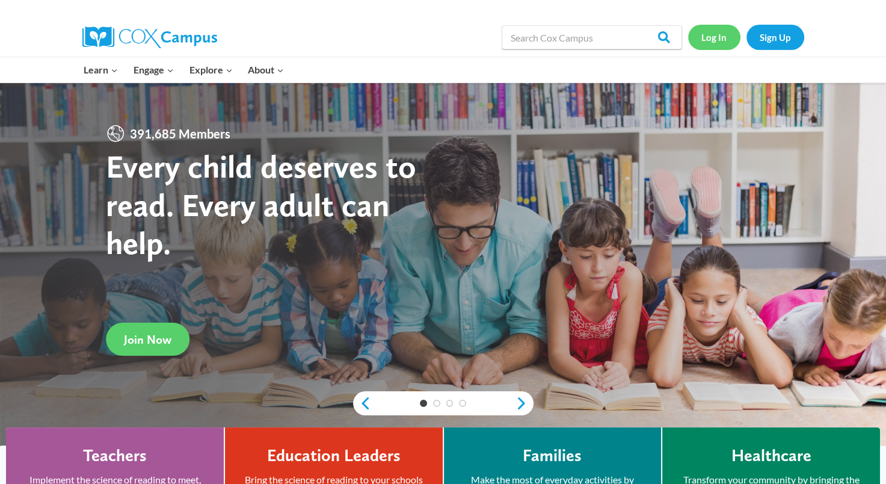
drag, startPoint x: 0, startPoint y: 0, endPoint x: 711, endPoint y: 34, distance: 712.1
click at [711, 34] on link "Log In" at bounding box center [714, 37] width 52 height 25
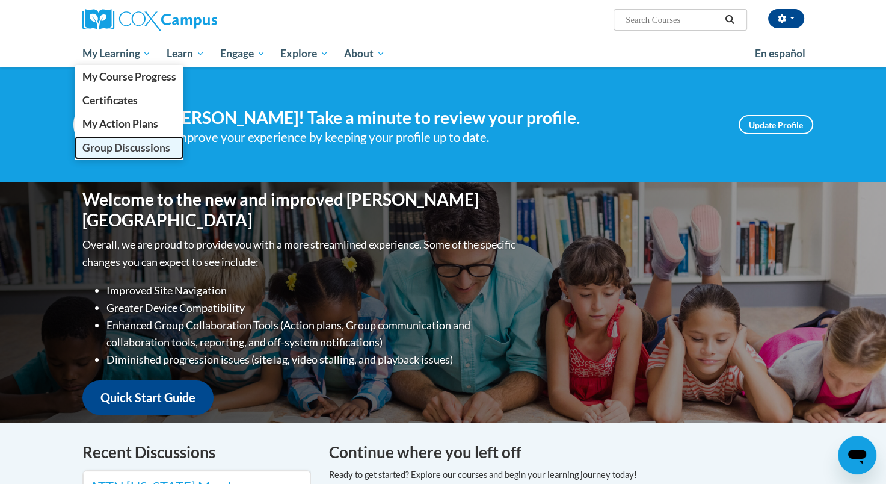
click at [153, 146] on span "Group Discussions" at bounding box center [126, 147] width 88 height 13
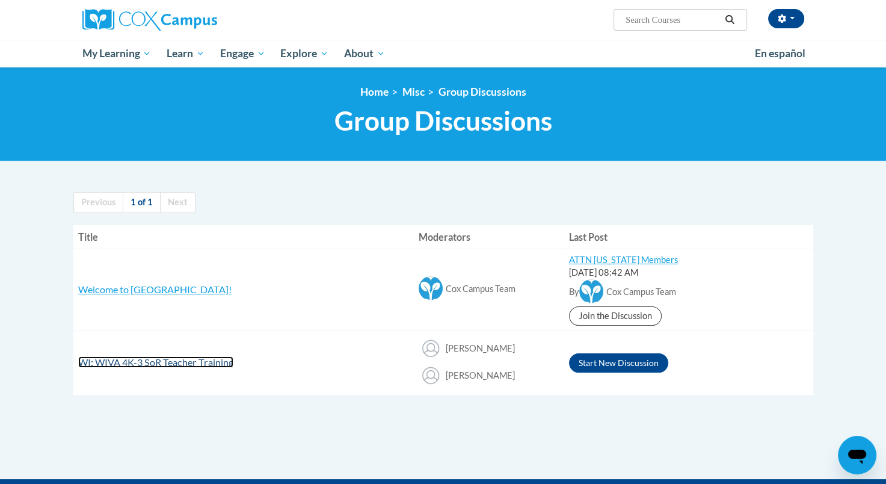
click at [198, 361] on span "WI: WIVA 4K-3 SoR Teacher Training" at bounding box center [155, 361] width 155 height 11
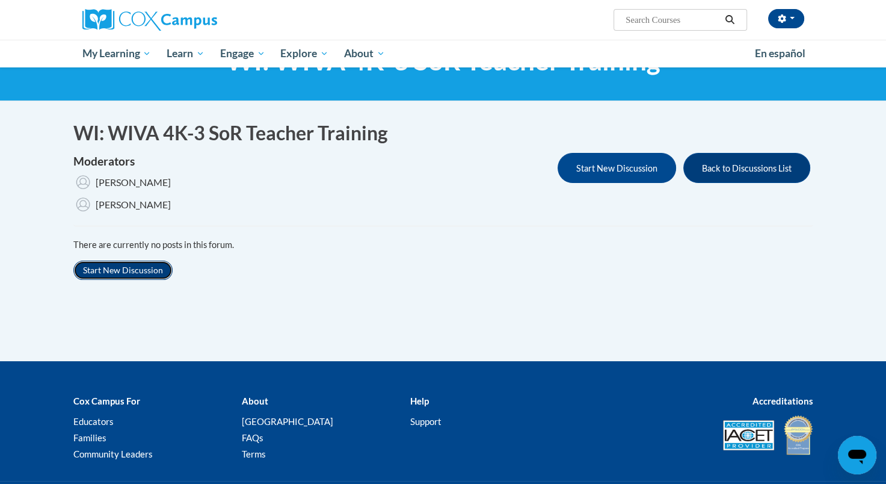
click at [122, 275] on button "Start New Discussion" at bounding box center [122, 270] width 99 height 19
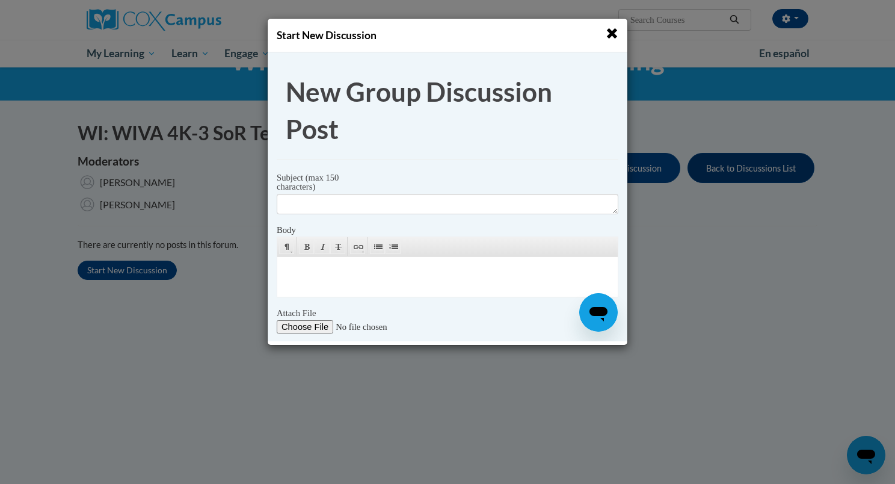
drag, startPoint x: 614, startPoint y: 33, endPoint x: 349, endPoint y: 23, distance: 265.0
click at [614, 33] on span "button" at bounding box center [612, 33] width 13 height 13
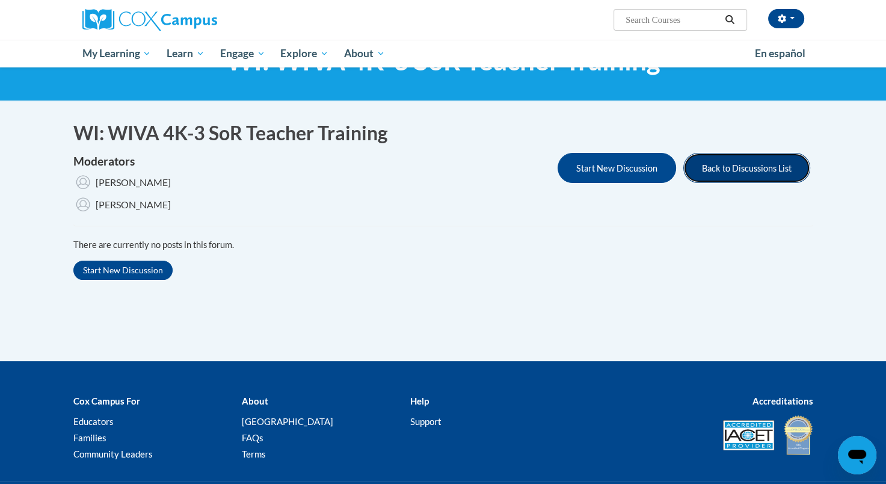
click at [770, 167] on button "Back to Discussions List" at bounding box center [747, 168] width 127 height 30
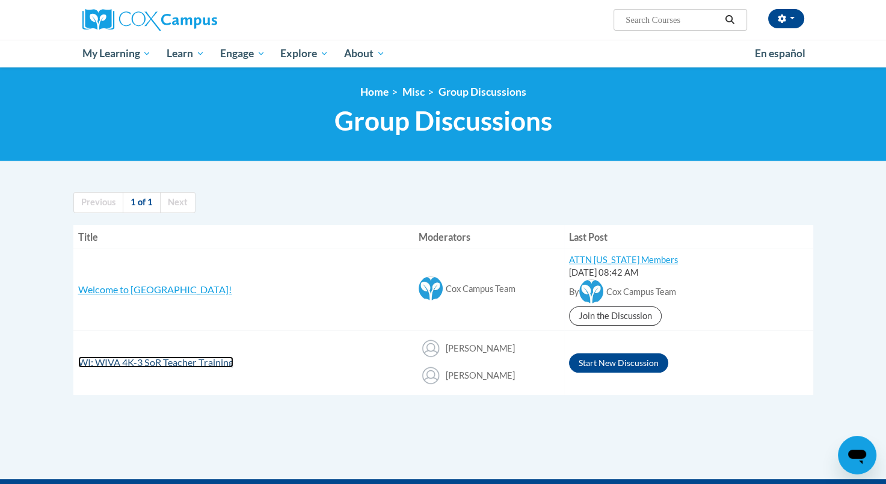
click at [154, 360] on span "WI: WIVA 4K-3 SoR Teacher Training" at bounding box center [155, 361] width 155 height 11
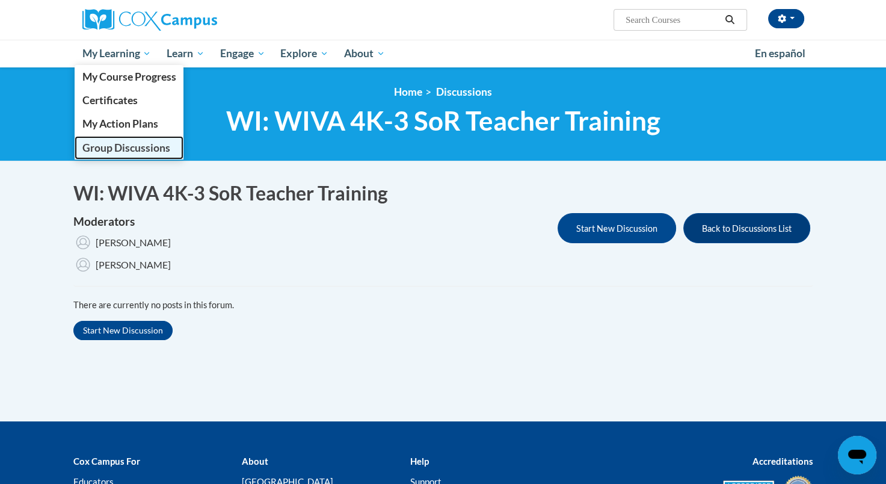
click at [149, 149] on span "Group Discussions" at bounding box center [126, 147] width 88 height 13
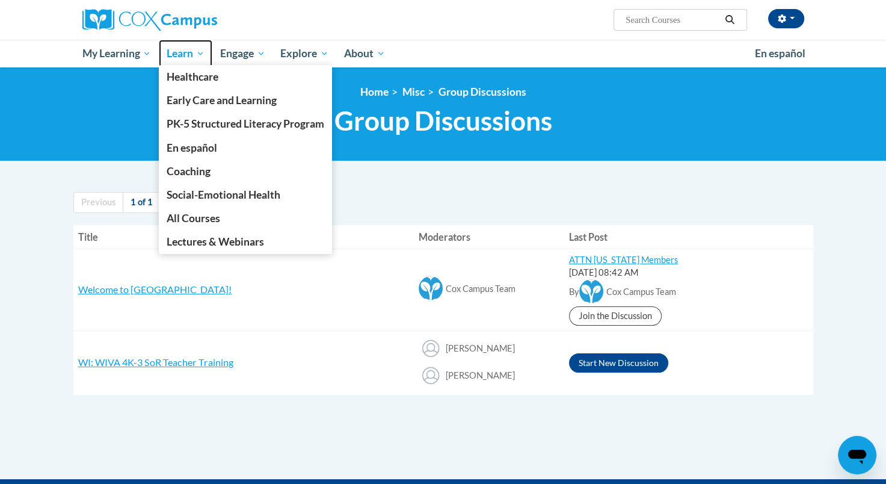
click at [185, 58] on span "Learn" at bounding box center [186, 53] width 38 height 14
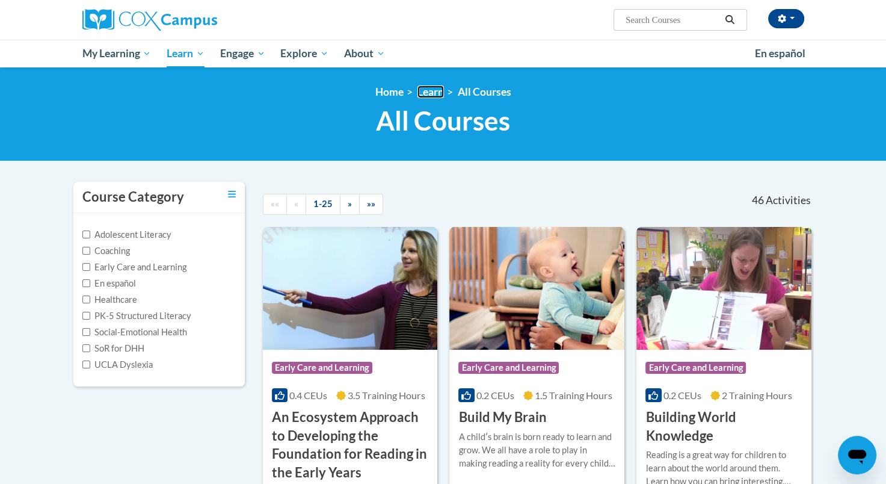
click at [439, 90] on link "Learn" at bounding box center [431, 91] width 26 height 13
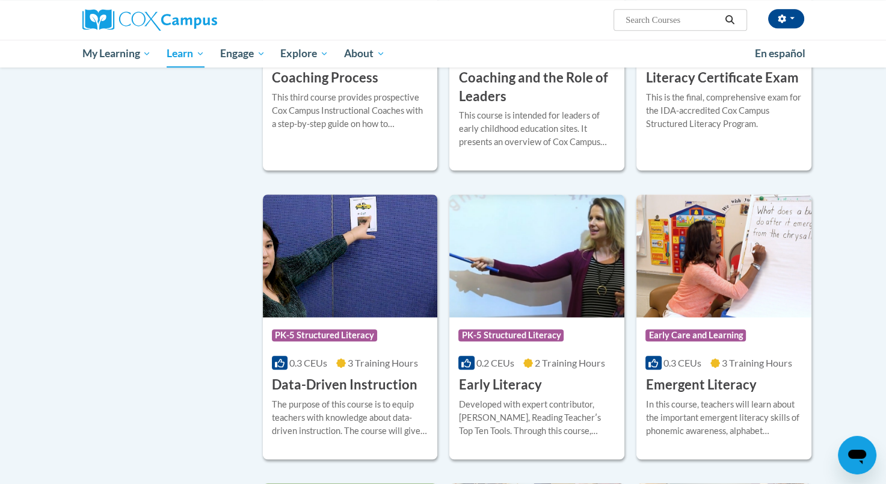
scroll to position [1143, 0]
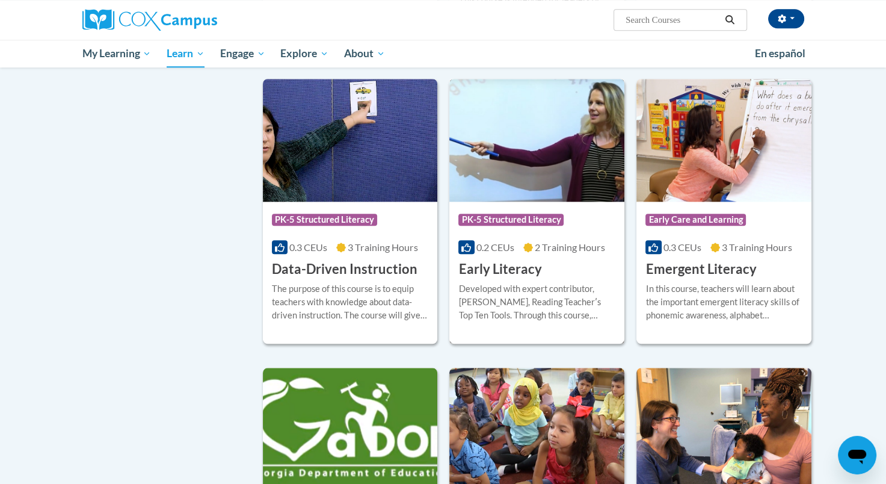
click at [525, 279] on h3 "Early Literacy" at bounding box center [500, 269] width 83 height 19
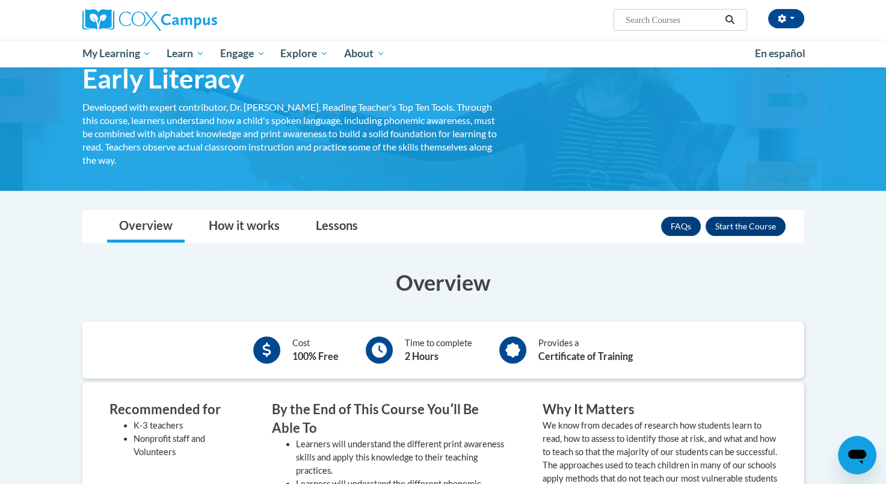
scroll to position [60, 0]
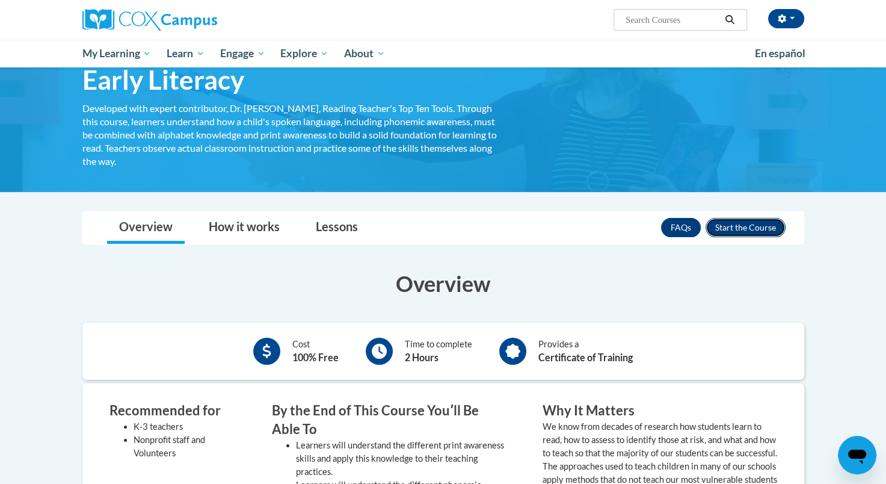
click at [756, 229] on button "Enroll" at bounding box center [746, 227] width 80 height 19
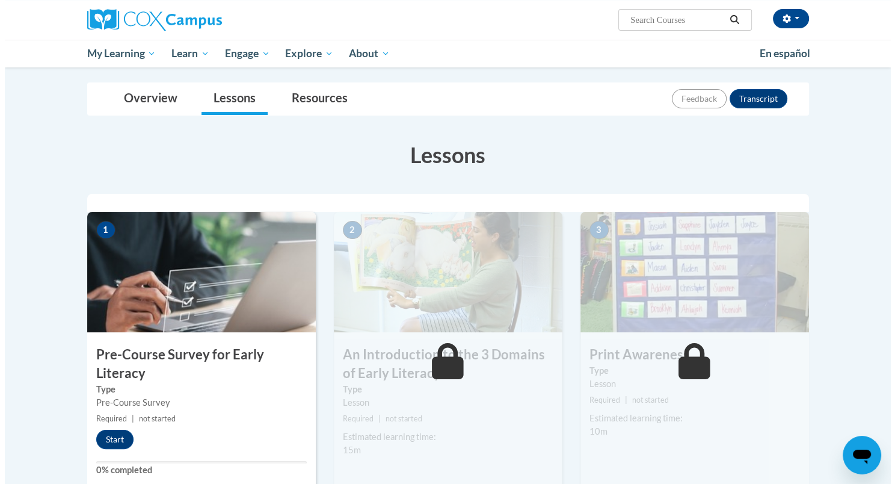
scroll to position [181, 0]
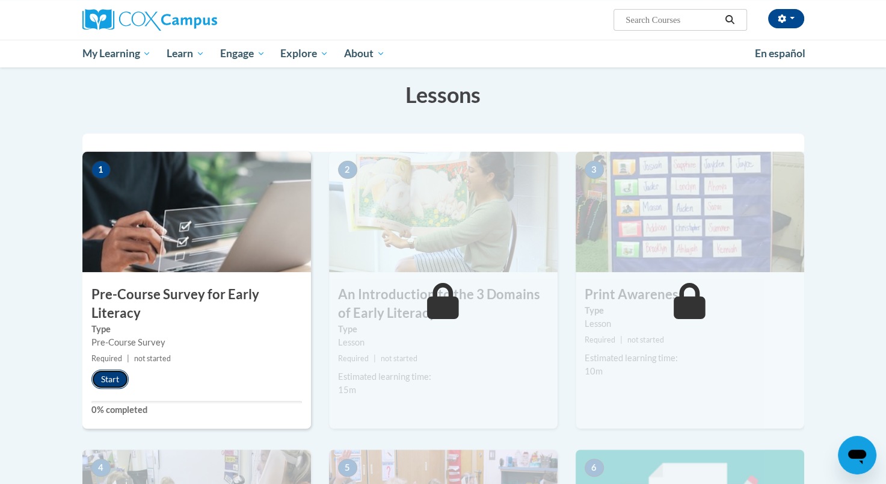
click at [104, 383] on button "Start" at bounding box center [109, 378] width 37 height 19
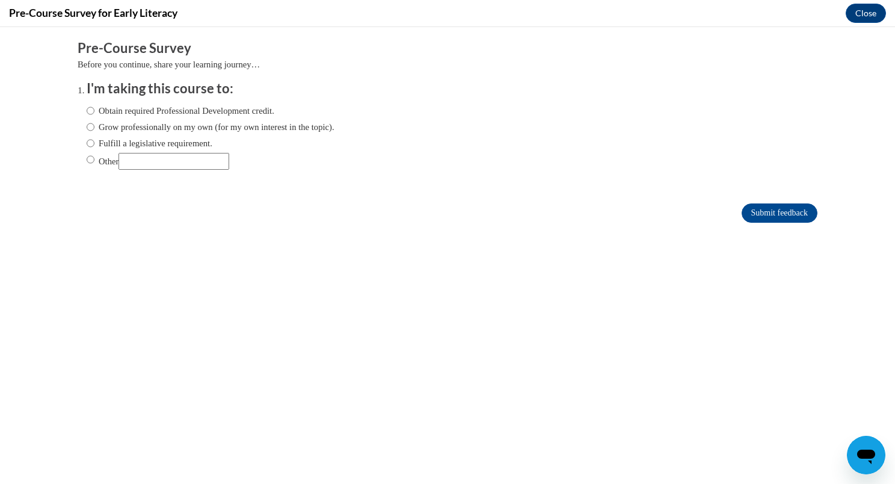
scroll to position [0, 0]
click at [87, 108] on input "Obtain required Professional Development credit." at bounding box center [91, 110] width 8 height 13
radio input "true"
click at [780, 211] on input "Submit feedback" at bounding box center [780, 212] width 76 height 19
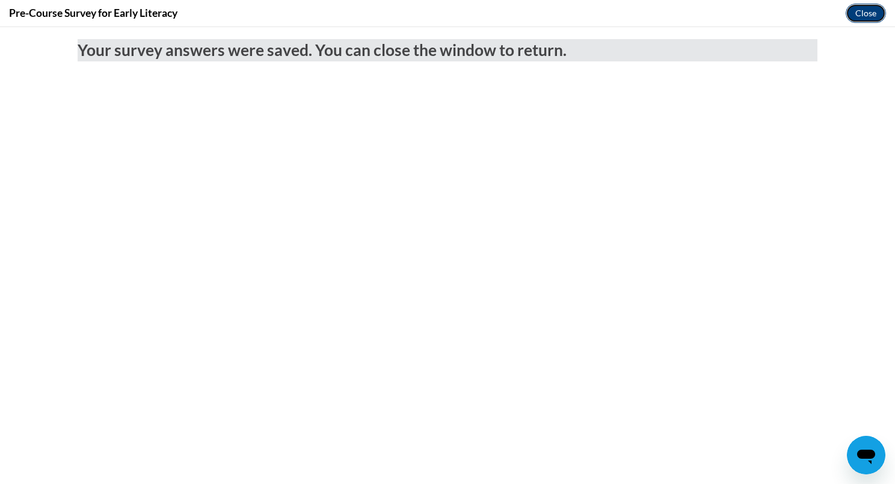
click at [871, 8] on button "Close" at bounding box center [866, 13] width 40 height 19
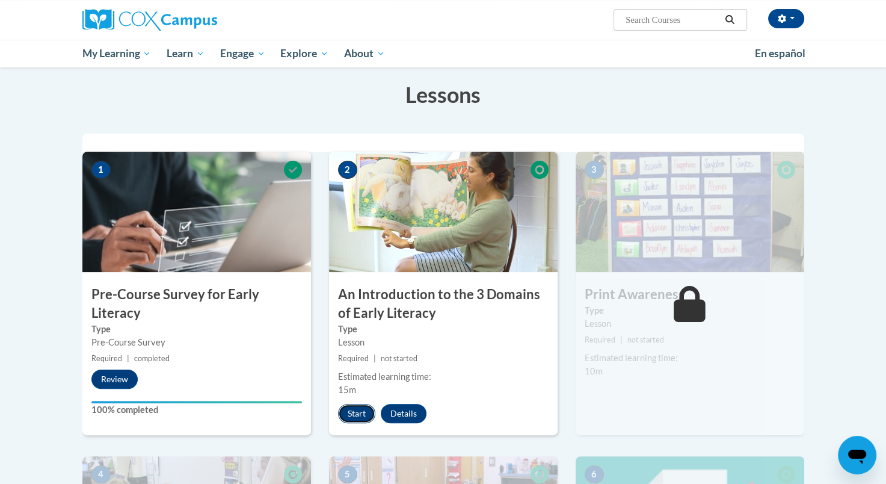
click at [354, 409] on button "Start" at bounding box center [356, 413] width 37 height 19
